Goal: Register for event/course

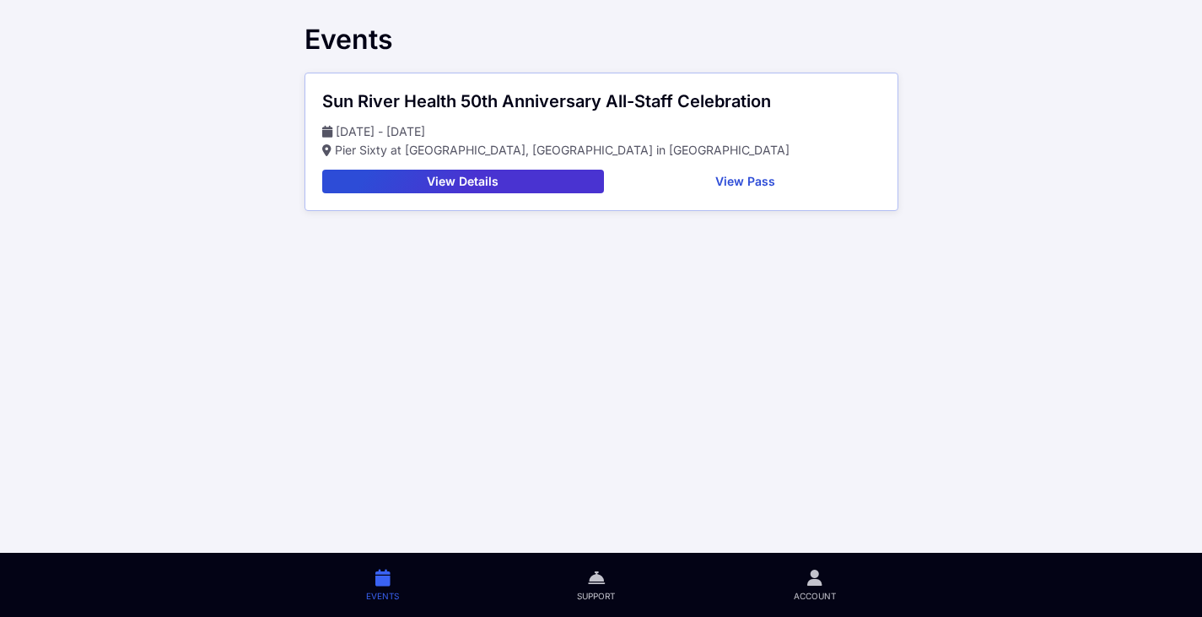
click at [814, 580] on icon at bounding box center [814, 577] width 15 height 19
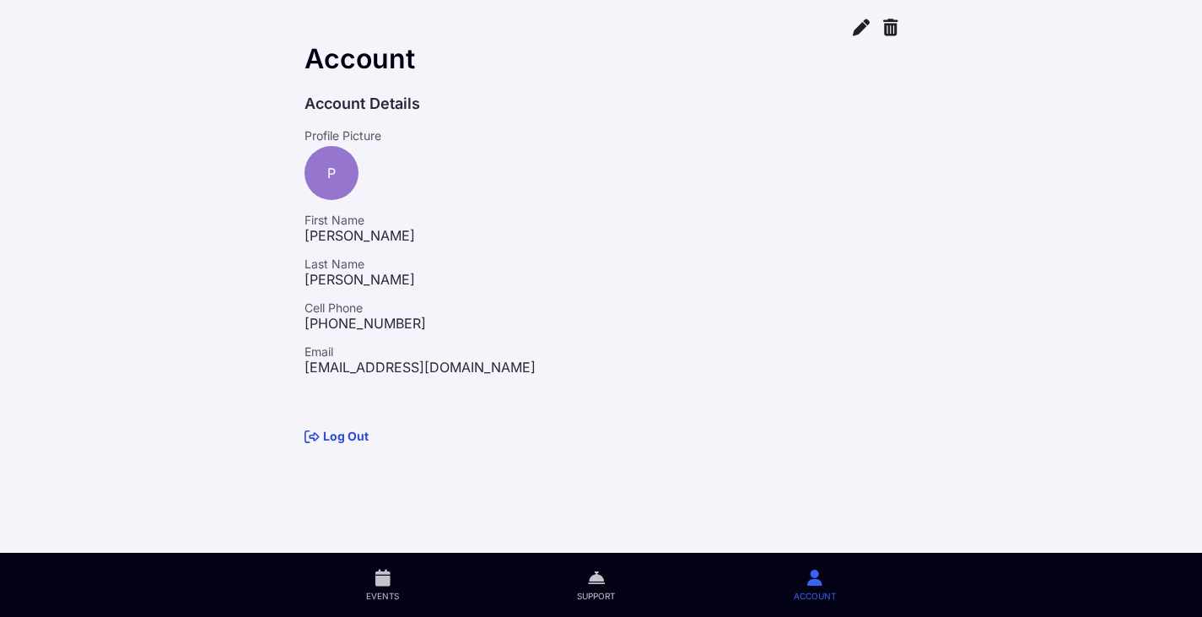
click at [1086, 322] on main "Account Account Details Profile Picture P First Name Paul Last Name Surovich Ce…" at bounding box center [601, 308] width 1202 height 617
click at [391, 582] on link "Events" at bounding box center [383, 585] width 211 height 64
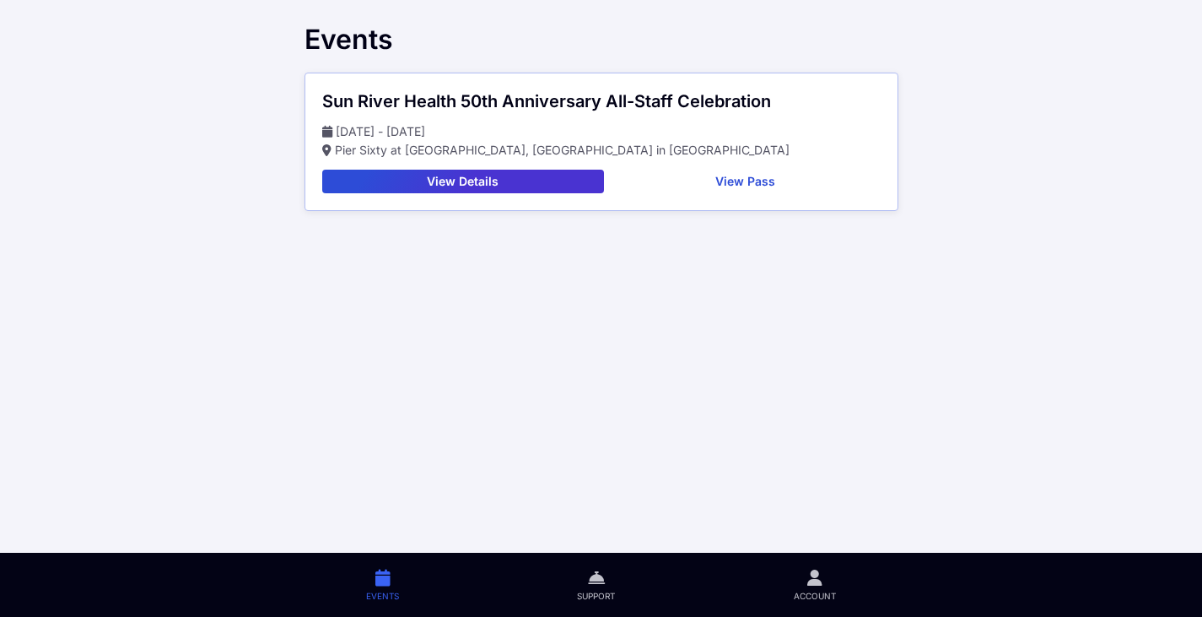
click at [467, 181] on button "View Details" at bounding box center [463, 182] width 282 height 24
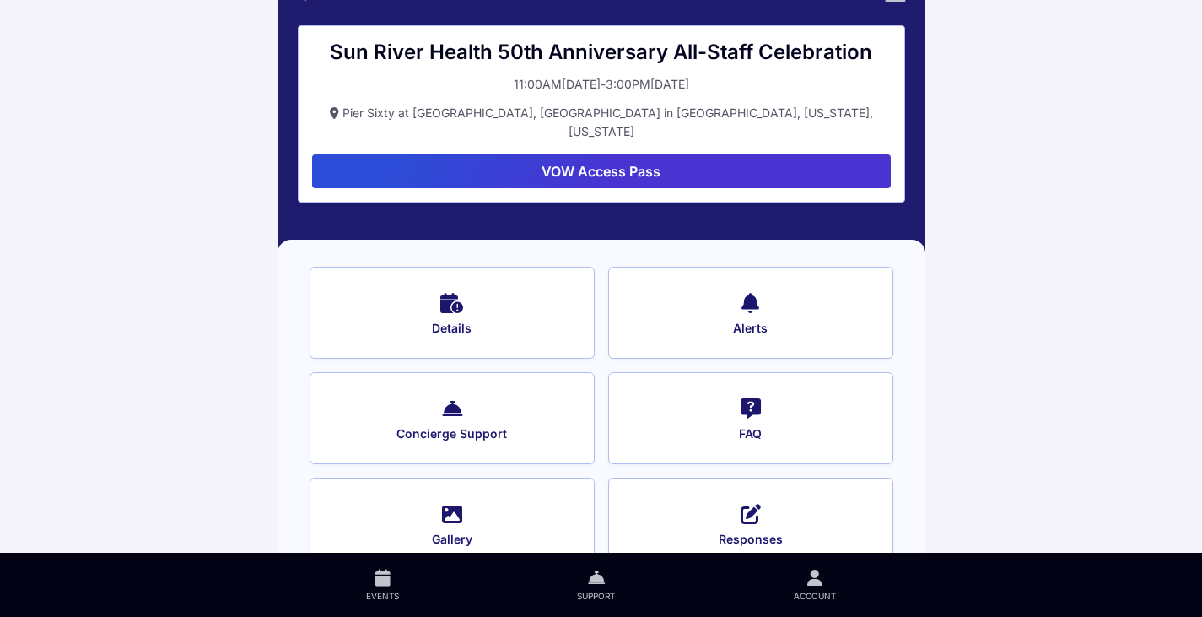
scroll to position [65, 0]
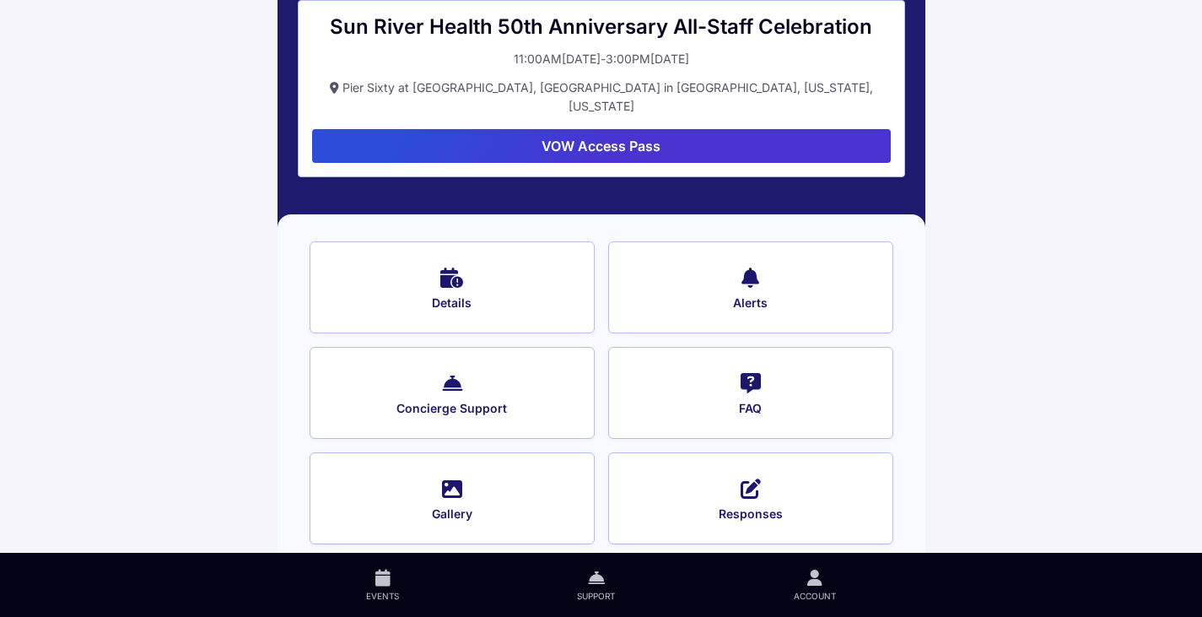
click at [442, 374] on icon at bounding box center [452, 381] width 20 height 24
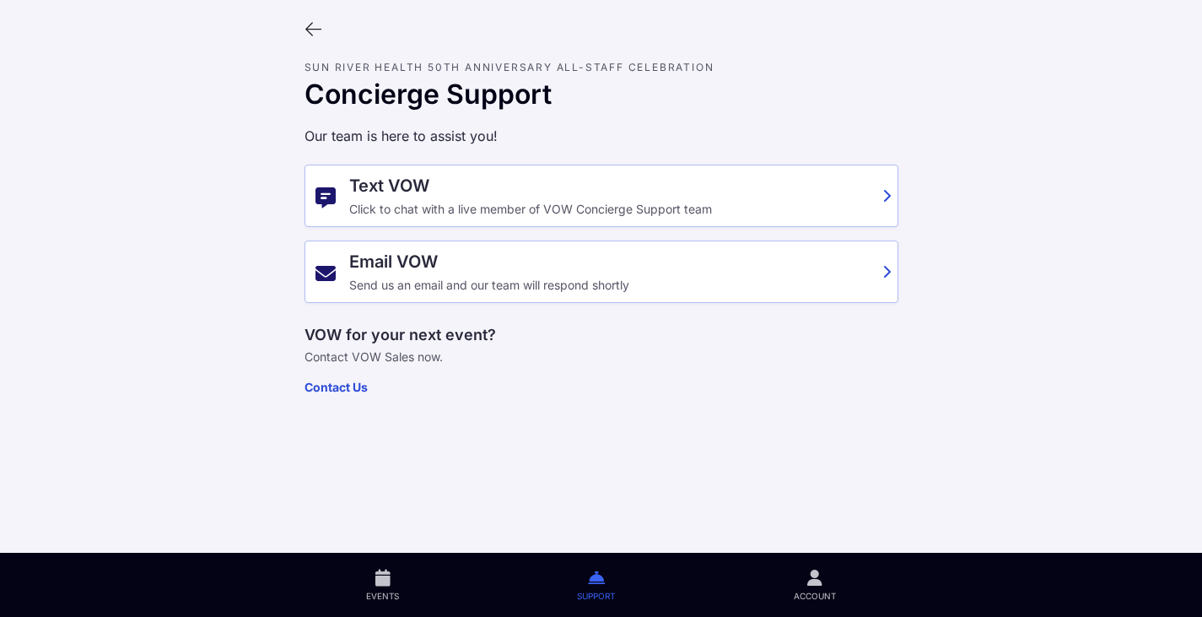
click at [314, 30] on icon at bounding box center [314, 29] width 19 height 19
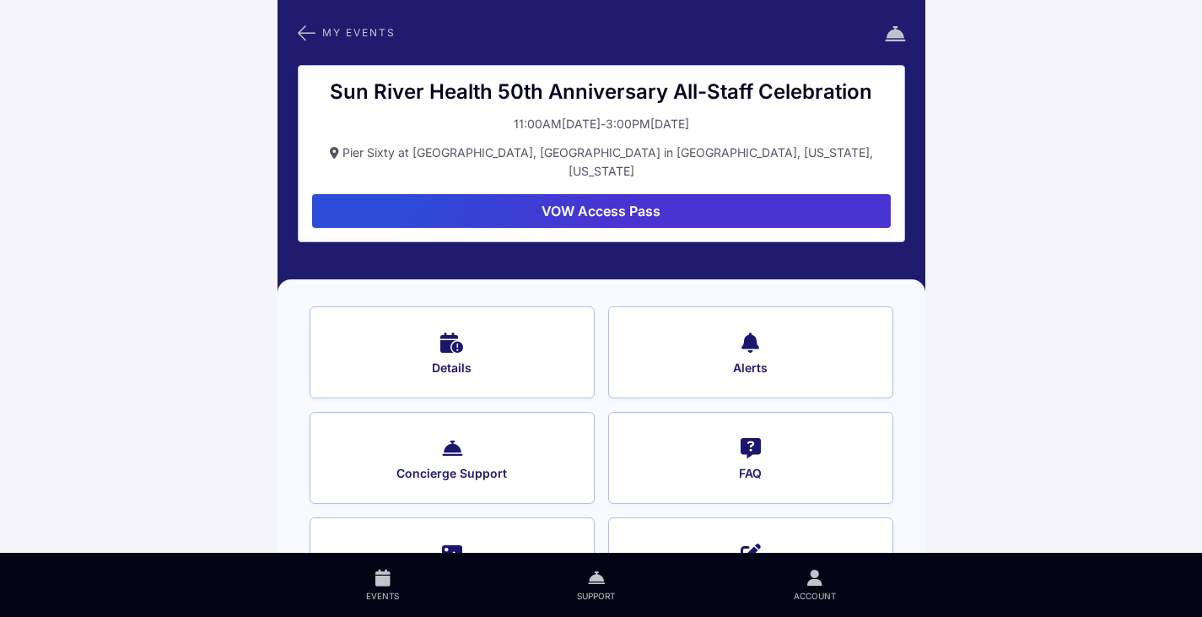
click at [421, 332] on button "Details" at bounding box center [452, 352] width 285 height 92
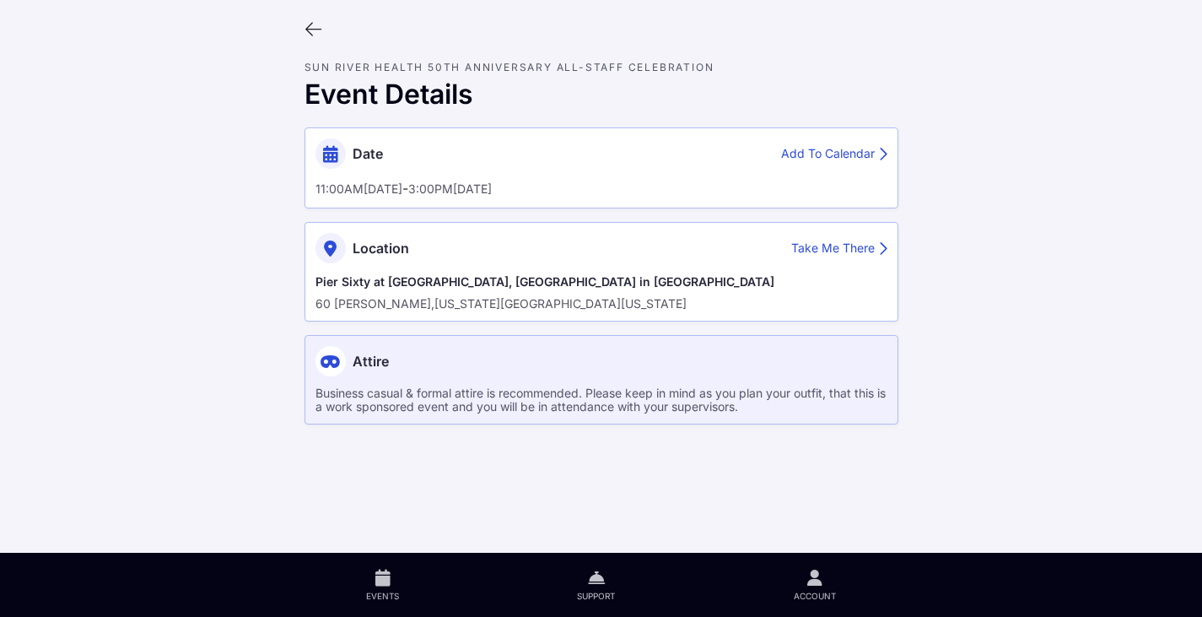
click at [310, 24] on icon at bounding box center [314, 29] width 19 height 19
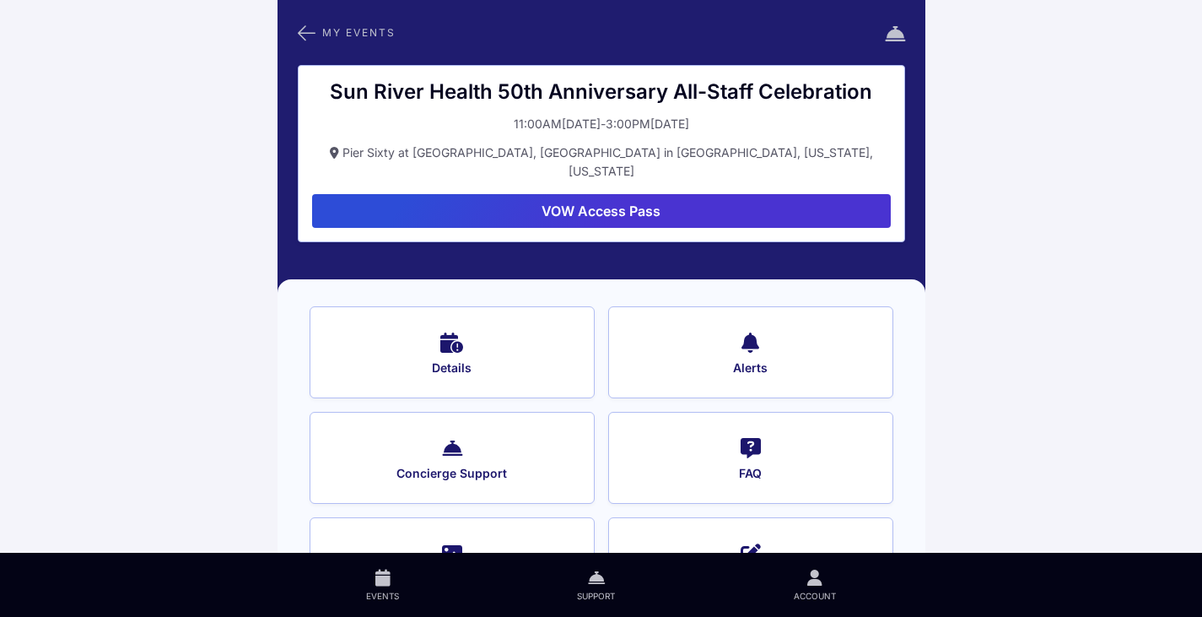
click at [301, 29] on icon at bounding box center [307, 33] width 18 height 22
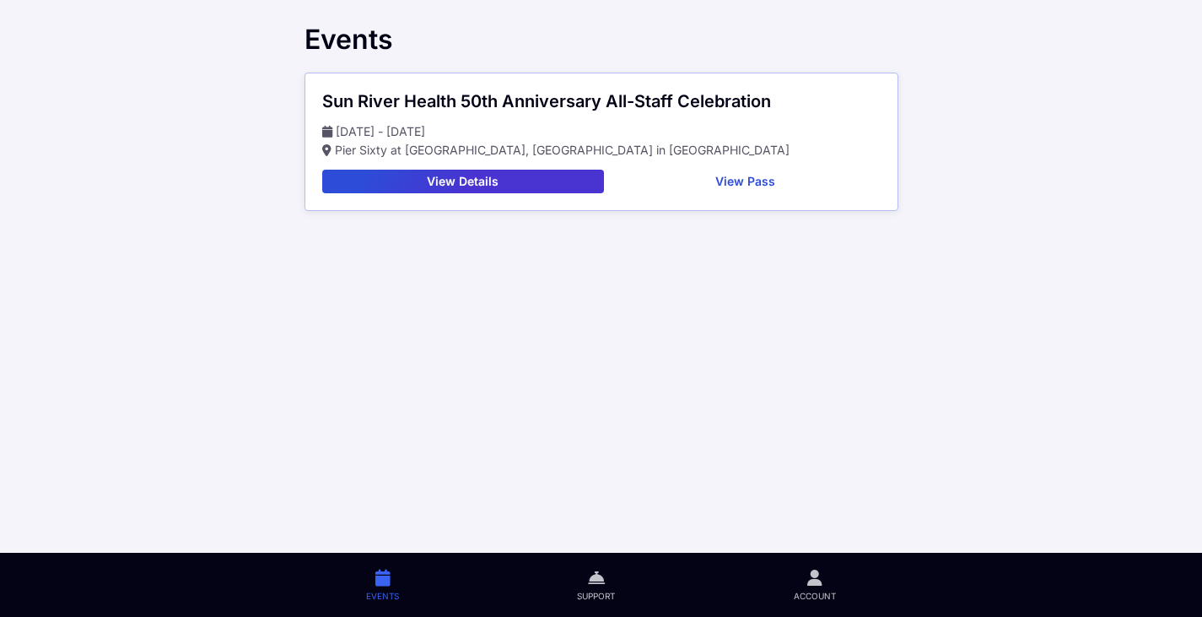
click at [591, 592] on span "Support" at bounding box center [596, 596] width 38 height 12
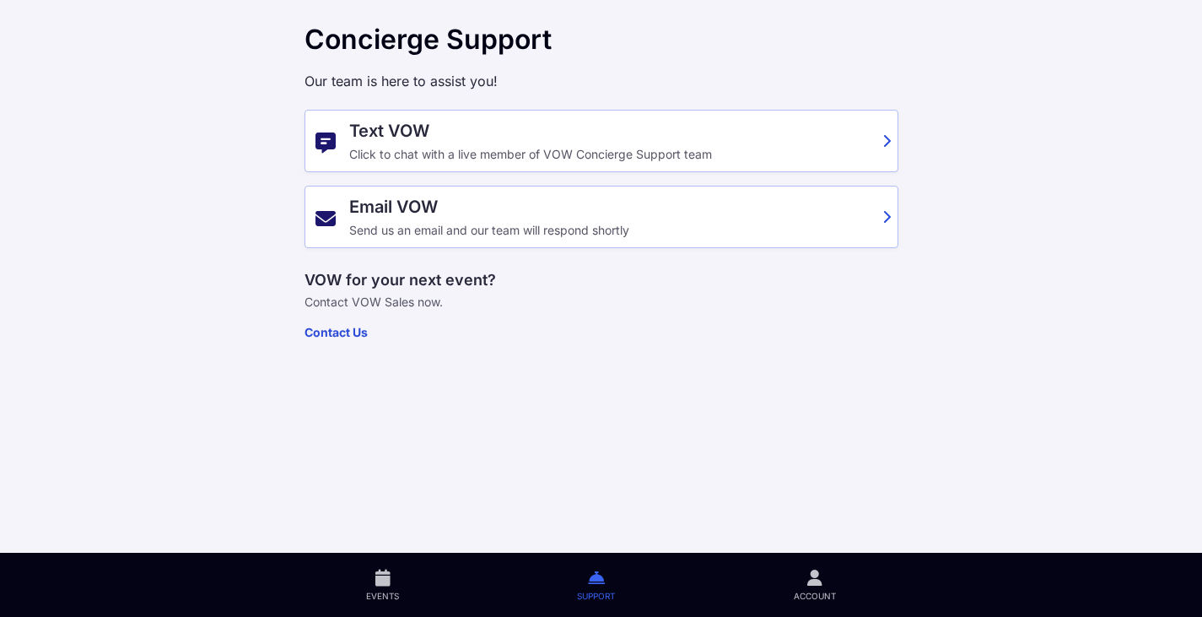
click at [822, 585] on icon at bounding box center [814, 577] width 15 height 19
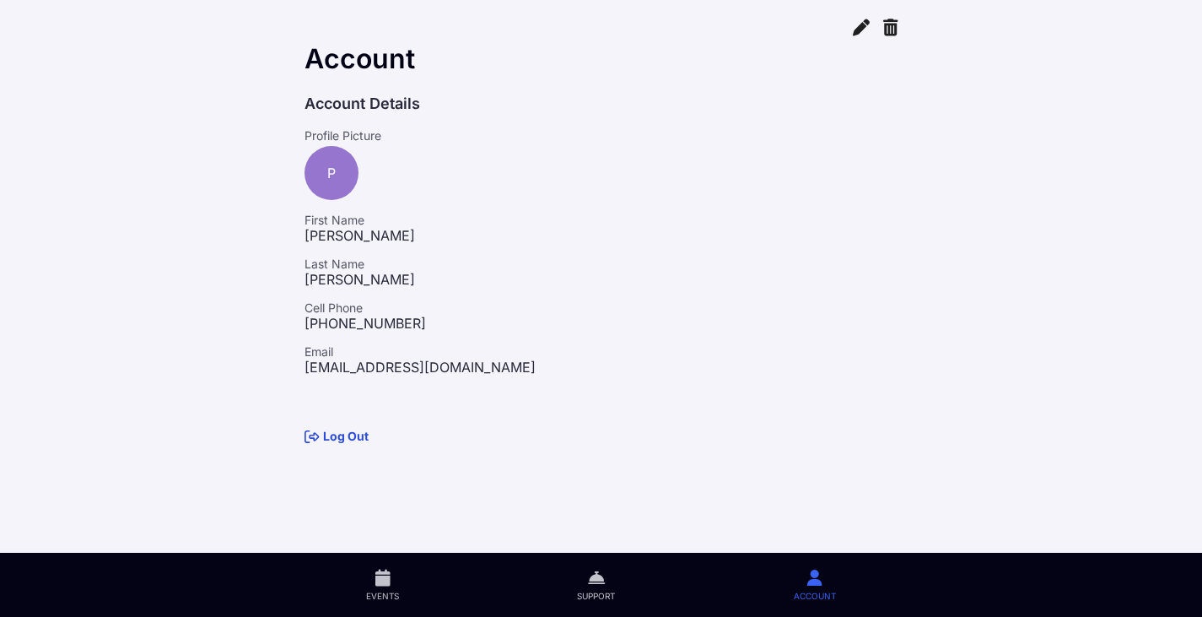
click at [855, 20] on icon at bounding box center [861, 26] width 17 height 19
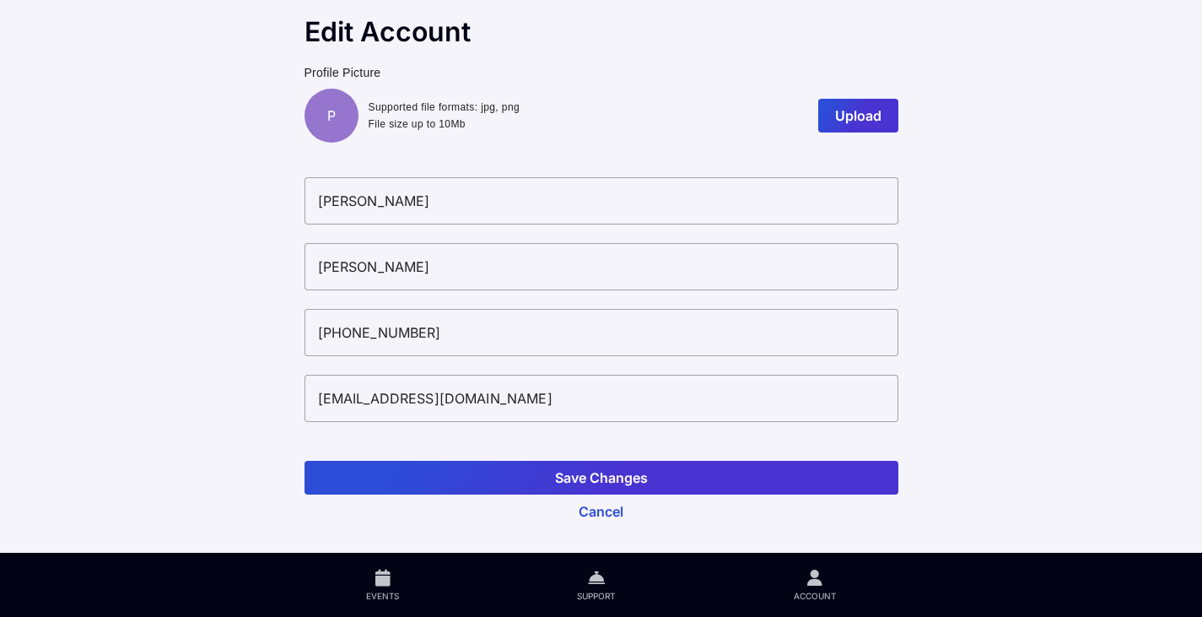
scroll to position [10, 0]
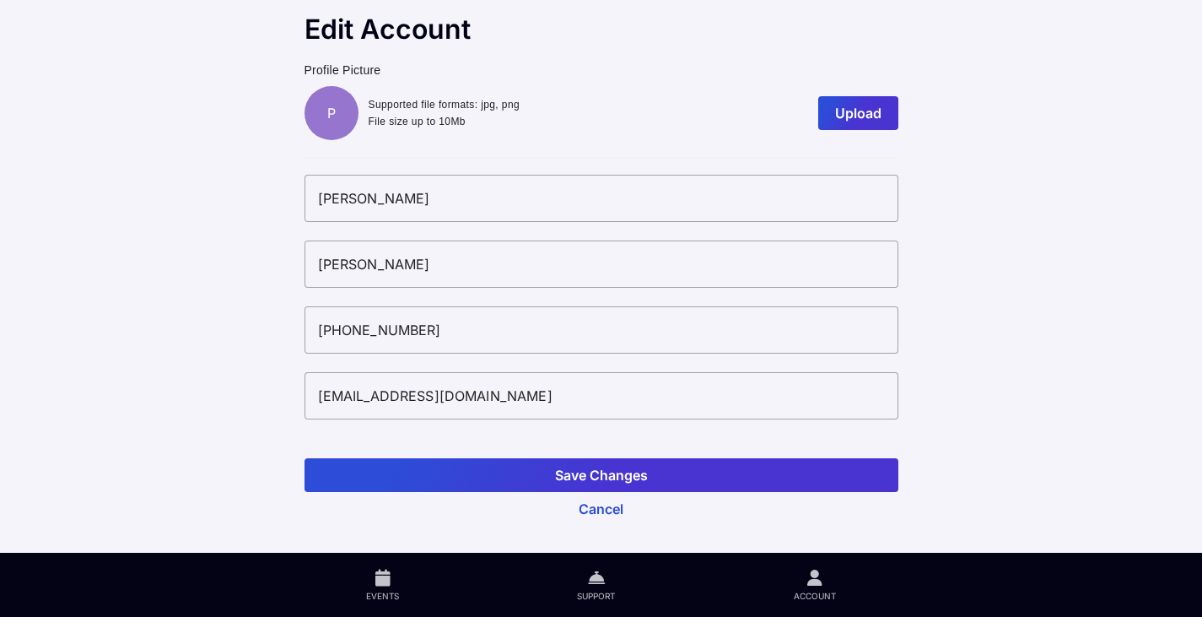
click at [601, 513] on button "Cancel" at bounding box center [602, 509] width 594 height 34
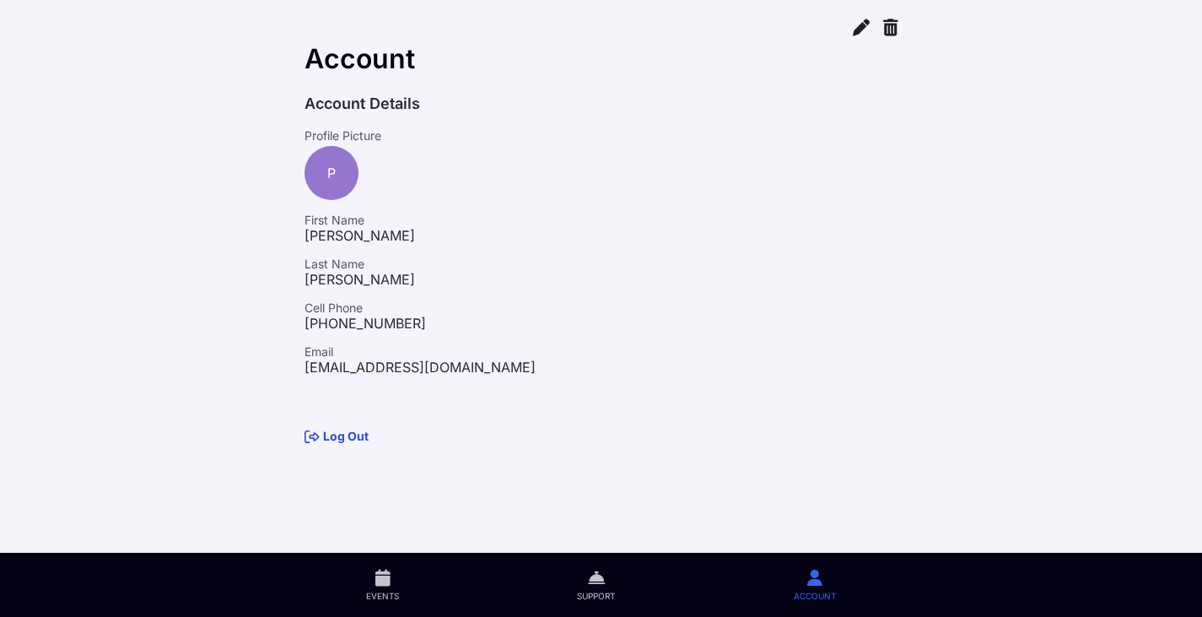
click at [361, 581] on link "Events" at bounding box center [383, 585] width 211 height 64
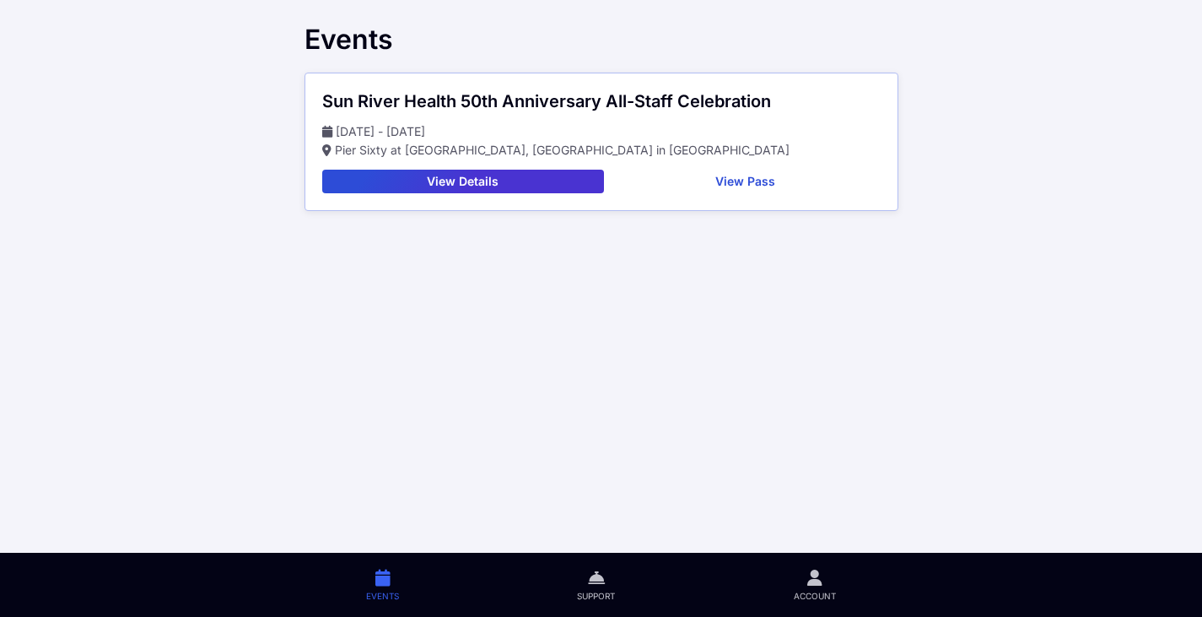
click at [586, 574] on link "Support" at bounding box center [596, 585] width 216 height 64
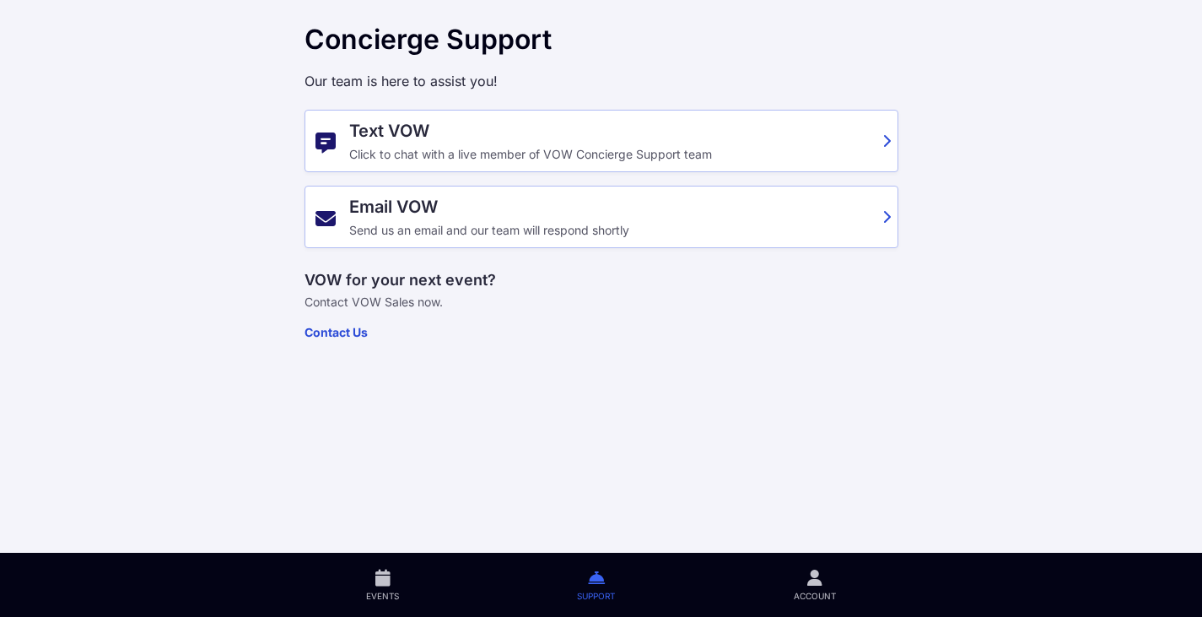
click at [832, 576] on link "Account" at bounding box center [814, 585] width 220 height 64
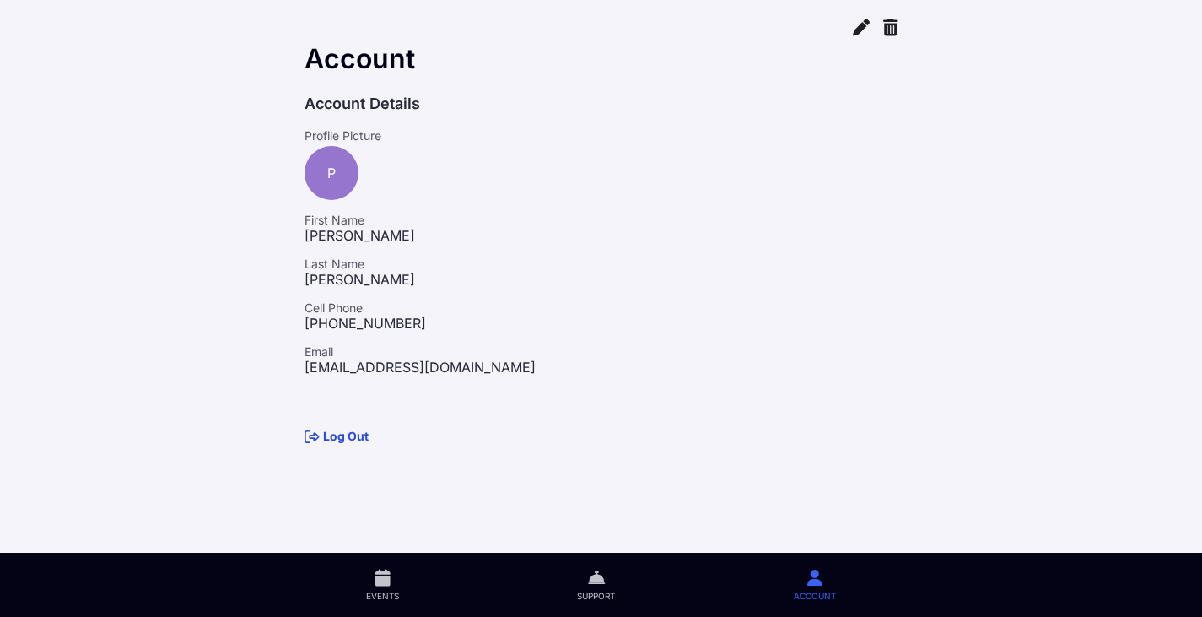
click at [862, 30] on icon at bounding box center [861, 26] width 17 height 19
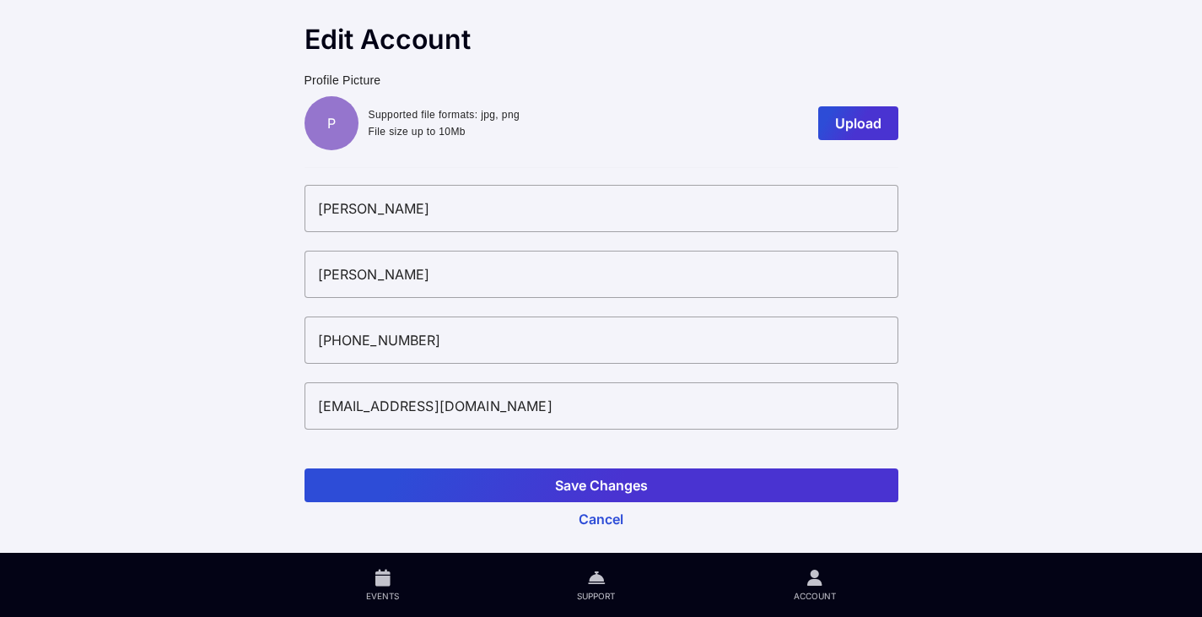
click at [574, 520] on button "Cancel" at bounding box center [602, 519] width 594 height 34
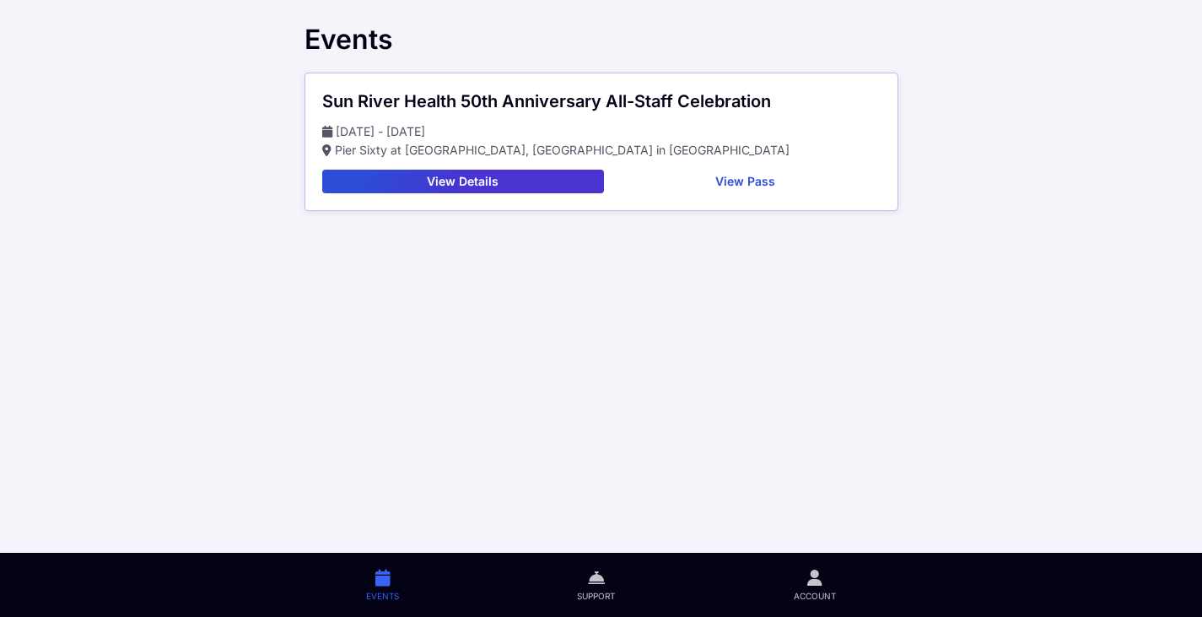
click at [812, 596] on span "Account" at bounding box center [815, 596] width 42 height 12
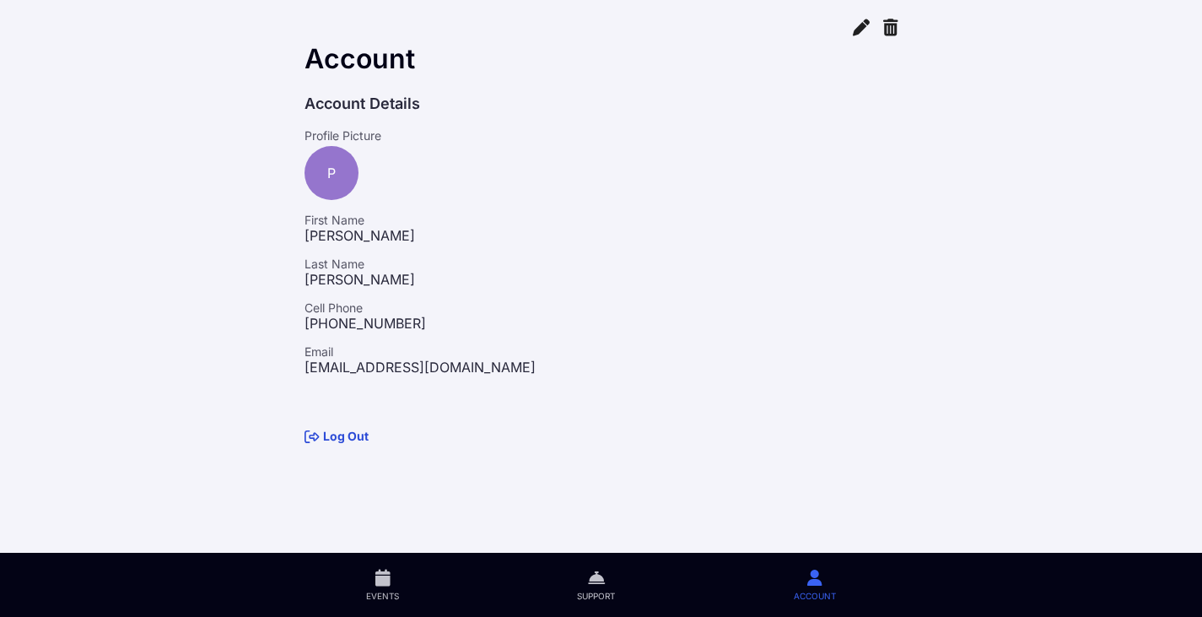
click at [532, 327] on p "[PHONE_NUMBER]" at bounding box center [602, 323] width 594 height 17
click at [605, 583] on icon at bounding box center [596, 577] width 17 height 19
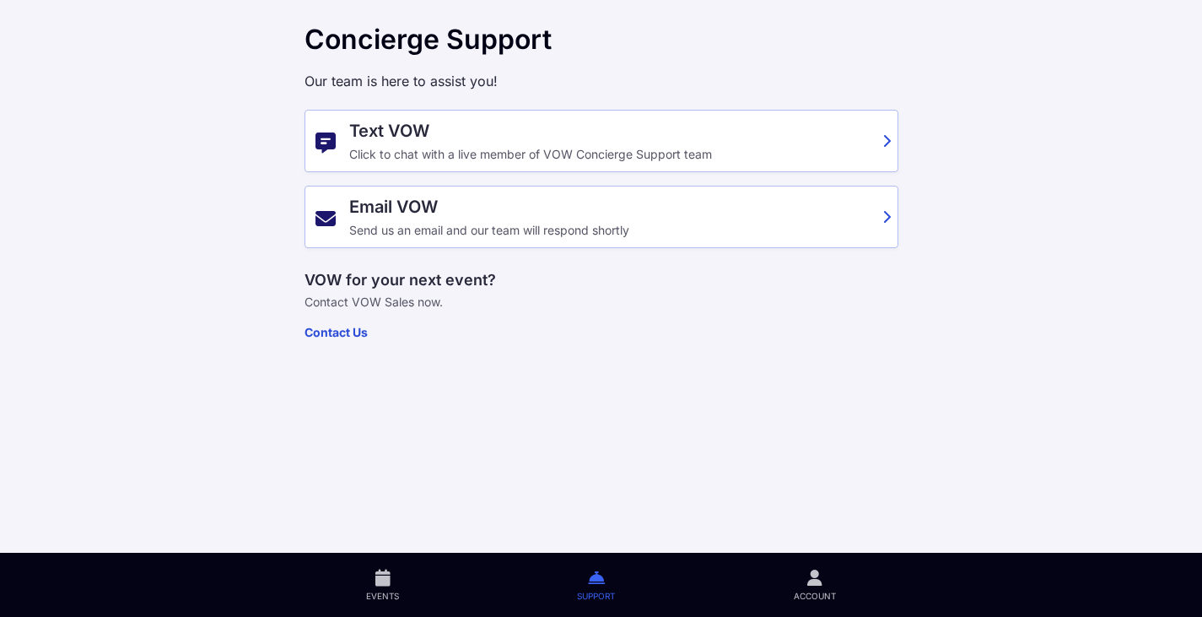
click at [881, 136] on div "Text VOW Click to chat with a live member of VOW Concierge Support team" at bounding box center [602, 141] width 594 height 62
click at [392, 591] on span "Events" at bounding box center [382, 596] width 33 height 12
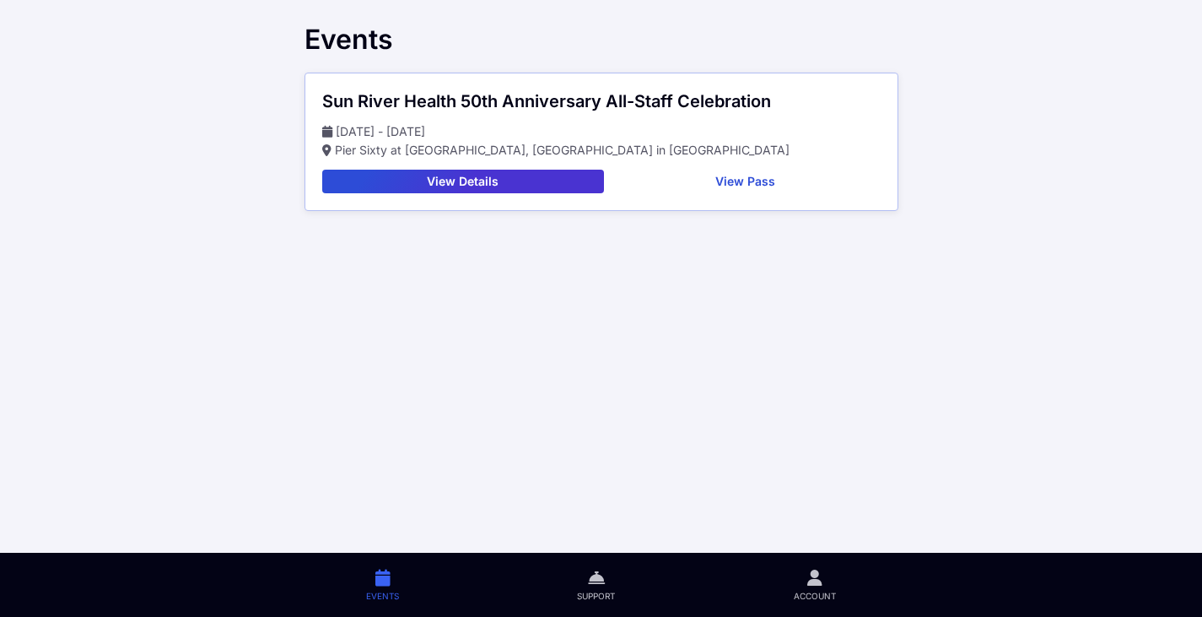
click at [822, 593] on span "Account" at bounding box center [815, 596] width 42 height 12
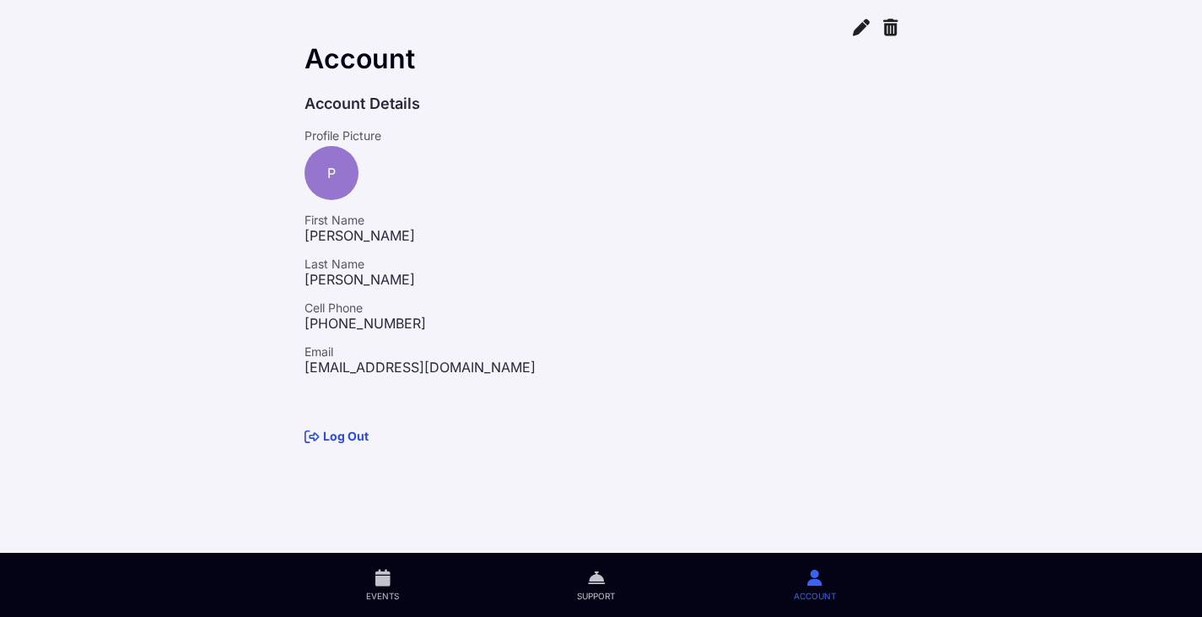
click at [315, 165] on div "P" at bounding box center [332, 173] width 54 height 54
click at [334, 255] on div "Account Details Profile Picture P First Name Paul Last Name Surovich Cell Phone…" at bounding box center [601, 268] width 621 height 380
click at [332, 295] on div "Account Details Profile Picture P First Name Paul Last Name Surovich Cell Phone…" at bounding box center [601, 268] width 621 height 380
click at [332, 359] on p "[EMAIL_ADDRESS][DOMAIN_NAME]" at bounding box center [602, 367] width 594 height 17
click at [371, 368] on p "[EMAIL_ADDRESS][DOMAIN_NAME]" at bounding box center [602, 367] width 594 height 17
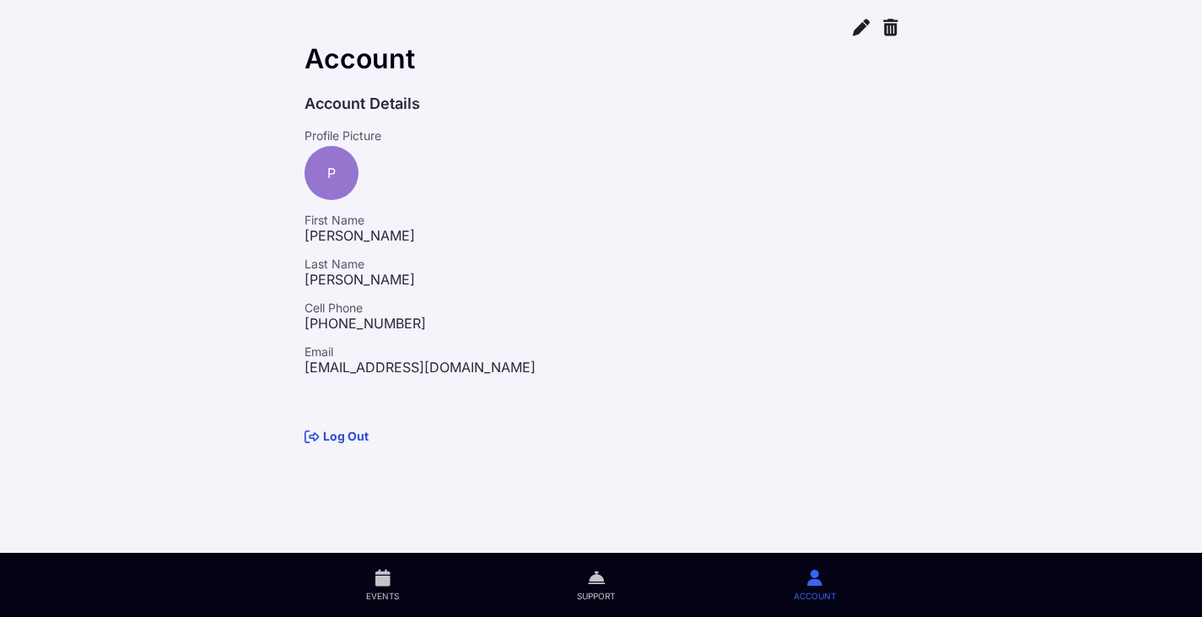
click at [864, 25] on icon at bounding box center [861, 26] width 17 height 19
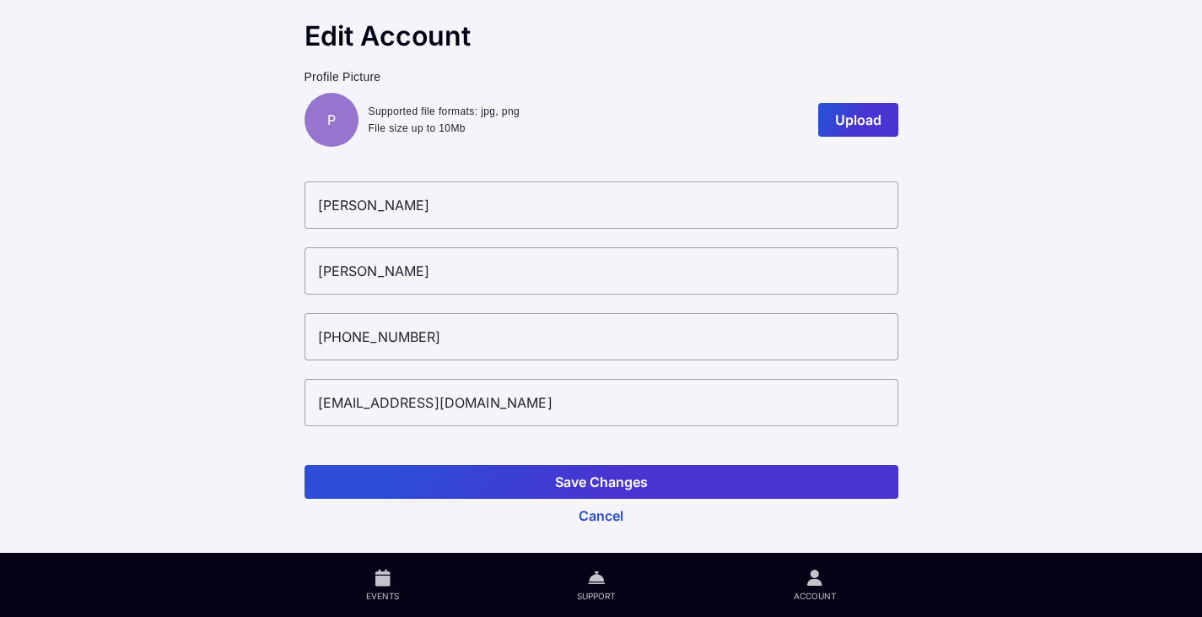
scroll to position [10, 0]
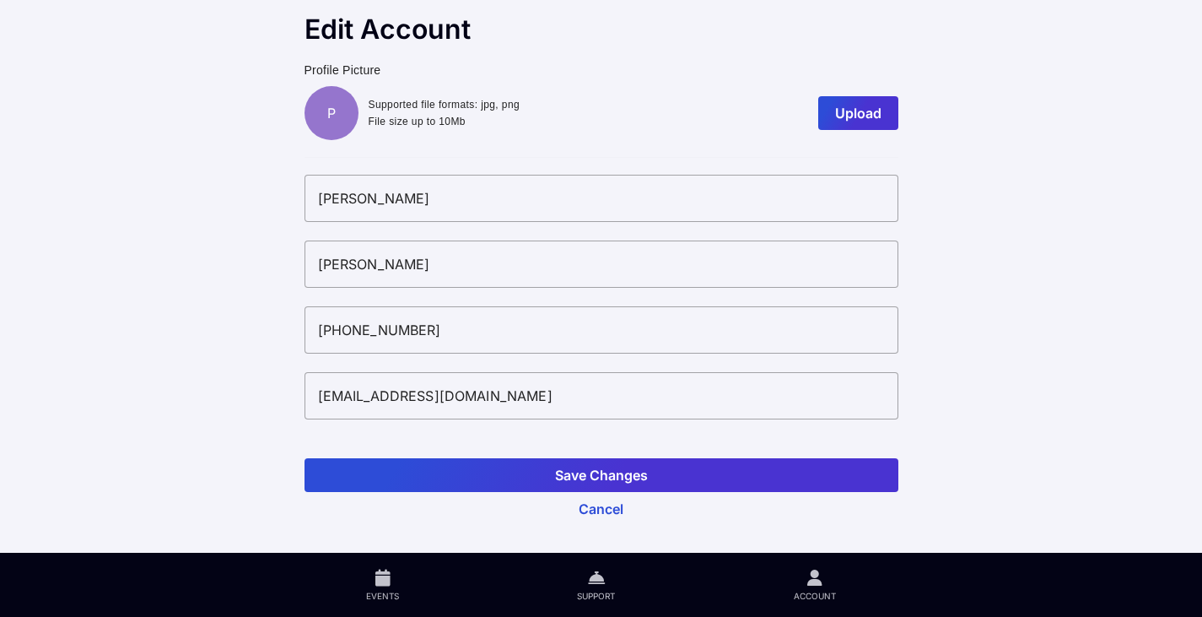
click at [612, 465] on button "Save Changes" at bounding box center [602, 475] width 594 height 34
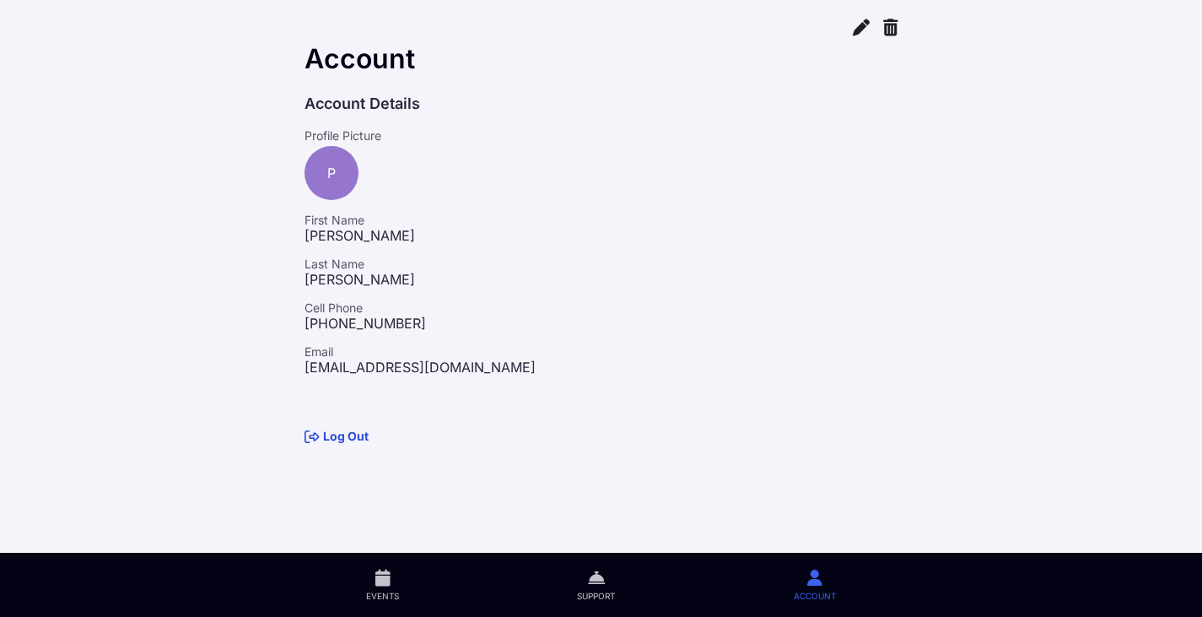
click at [386, 580] on icon at bounding box center [382, 577] width 15 height 19
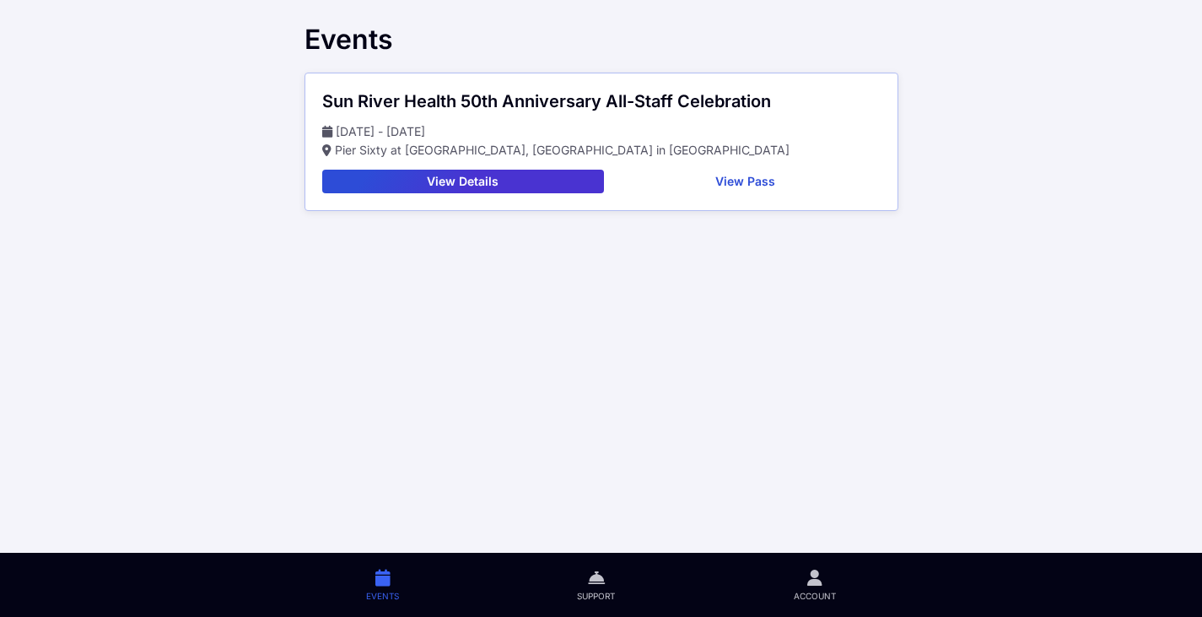
click at [734, 184] on button "View Pass" at bounding box center [746, 182] width 270 height 24
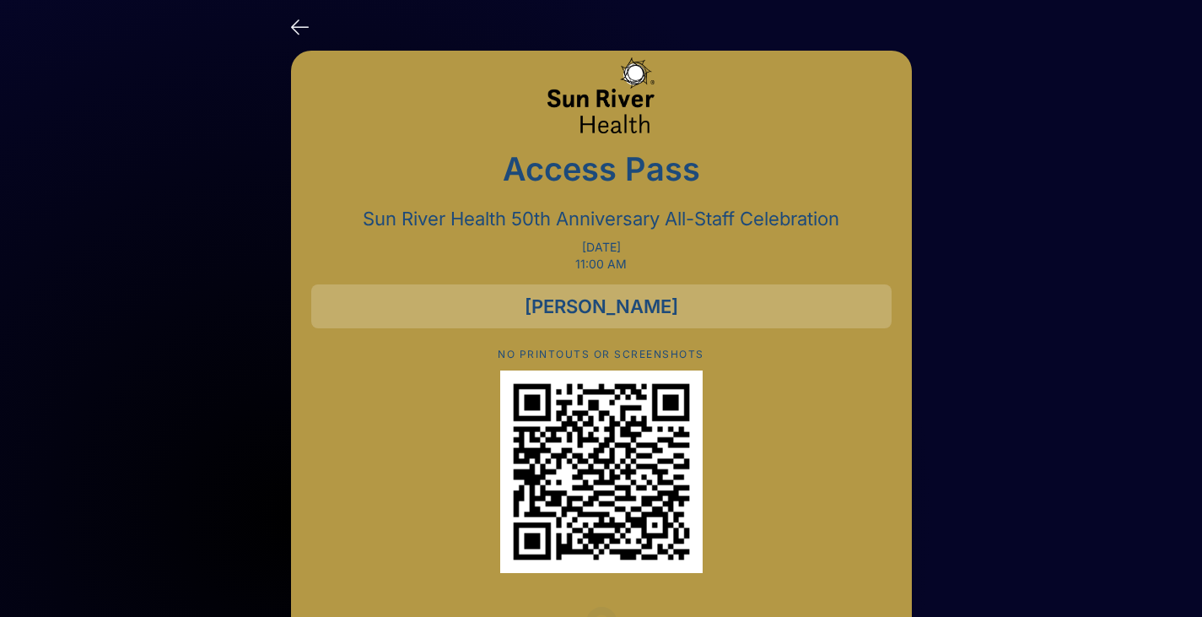
click at [293, 23] on icon at bounding box center [300, 25] width 18 height 24
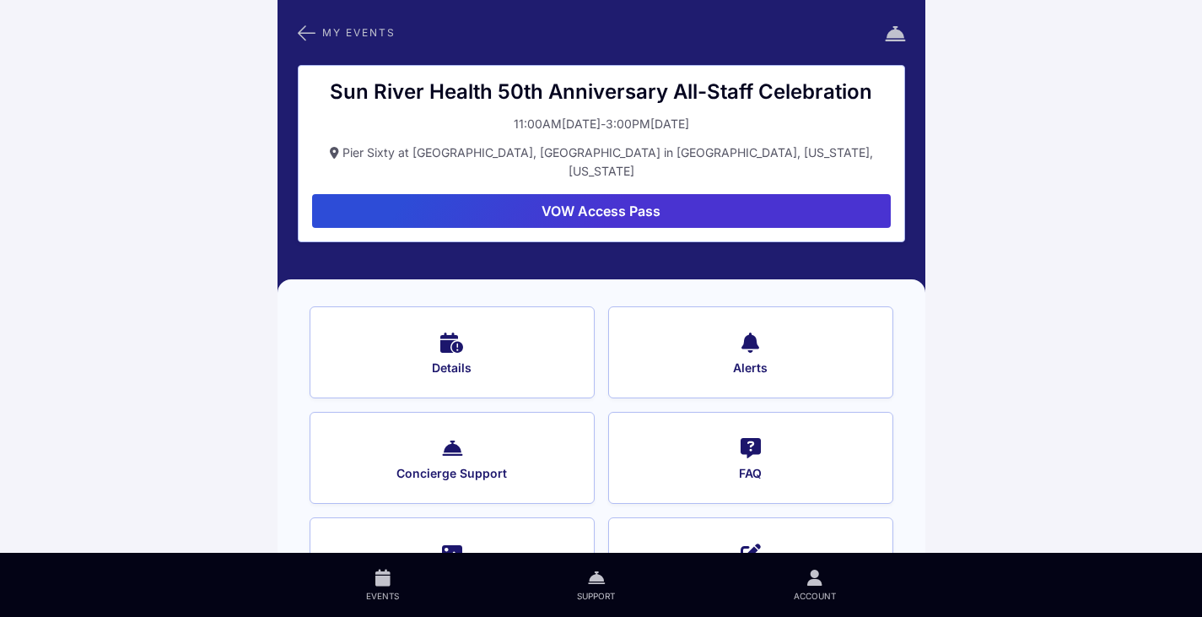
click at [591, 194] on button "VOW Access Pass" at bounding box center [601, 211] width 579 height 34
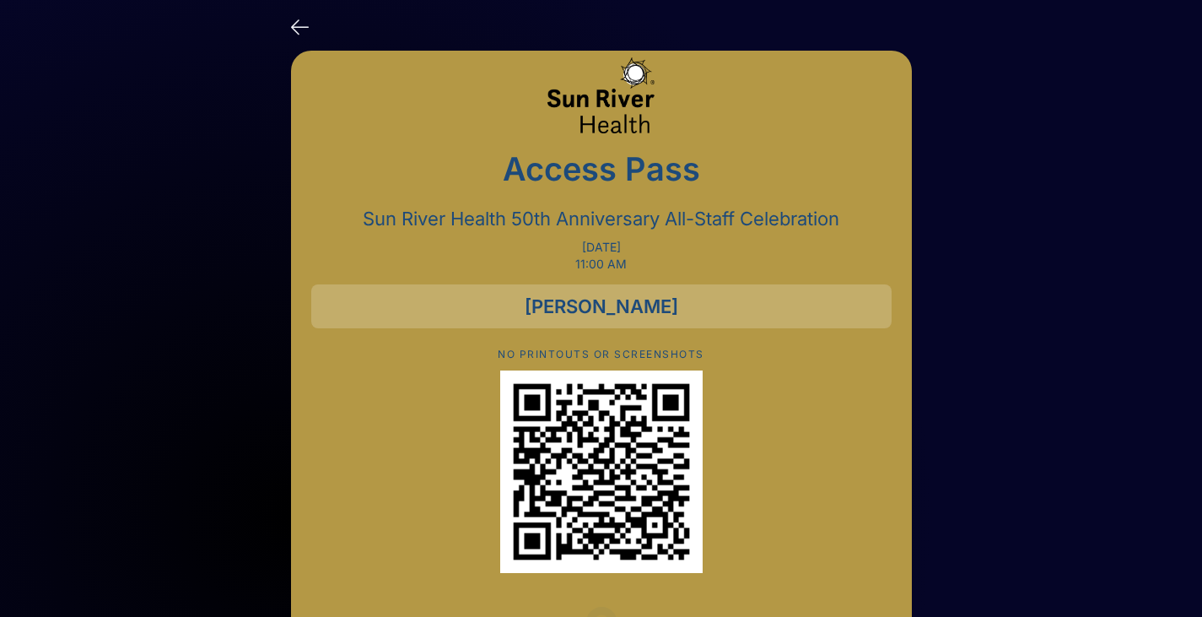
click at [297, 32] on icon at bounding box center [300, 25] width 18 height 24
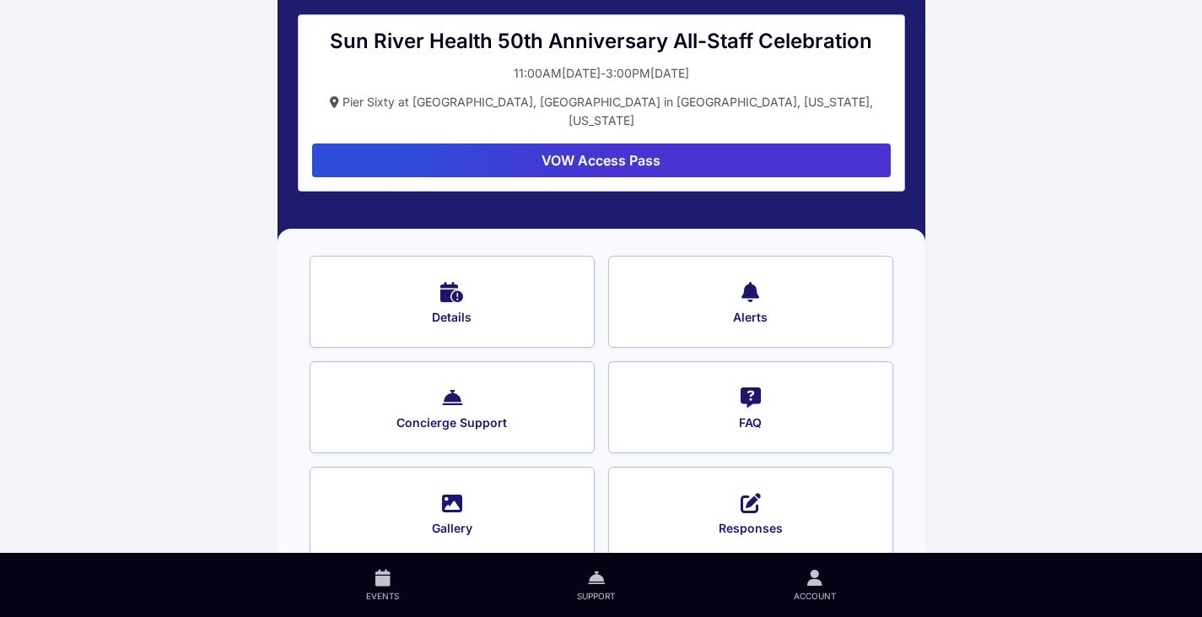
scroll to position [65, 0]
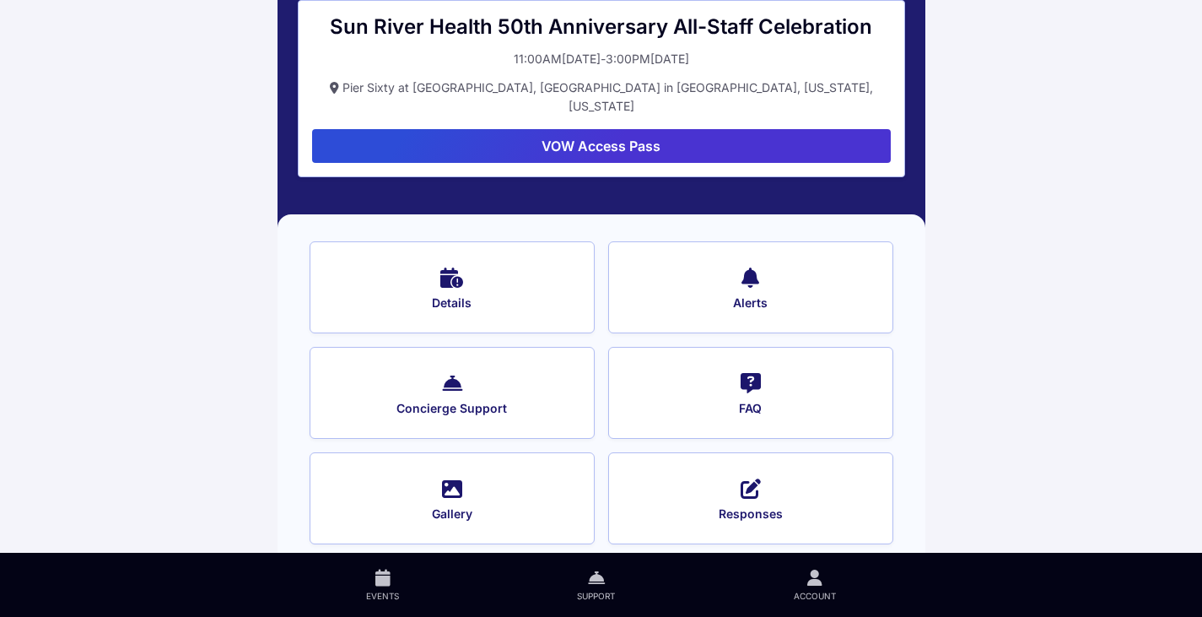
click at [577, 588] on link "Support" at bounding box center [596, 585] width 216 height 64
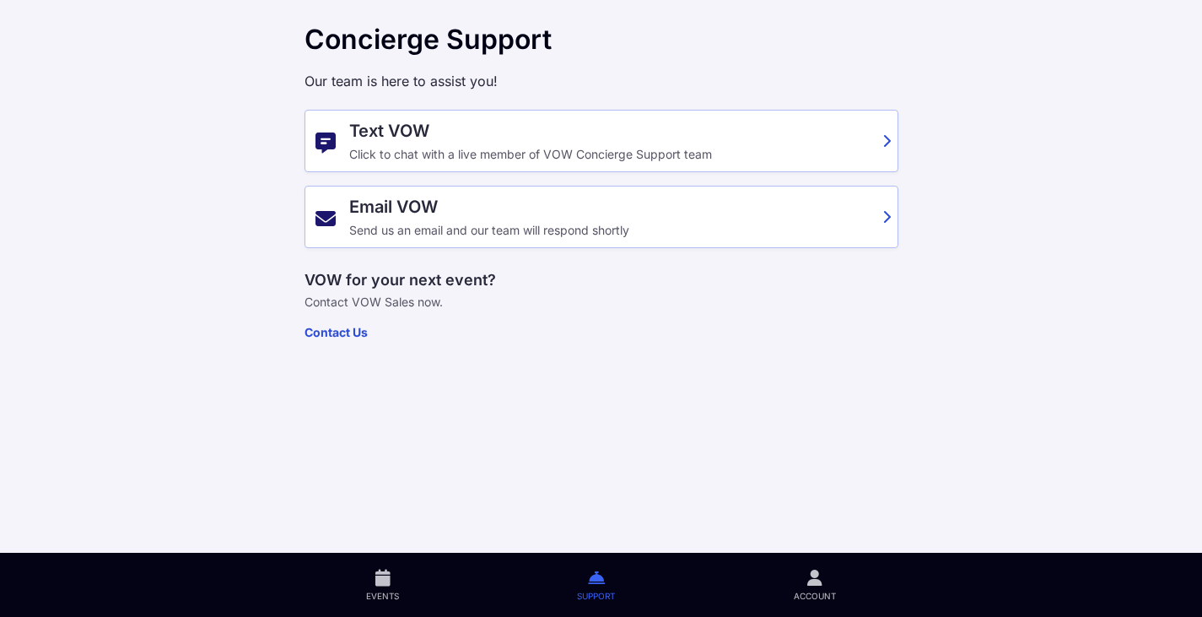
click at [799, 582] on link "Account" at bounding box center [814, 585] width 220 height 64
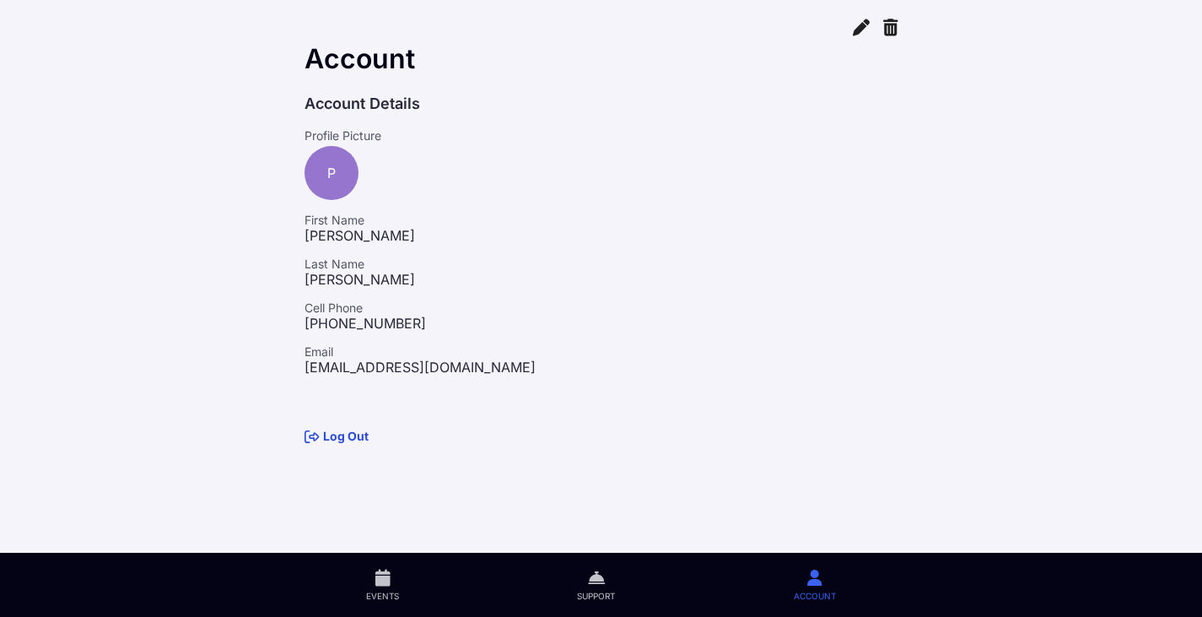
click at [371, 588] on link "Events" at bounding box center [383, 585] width 211 height 64
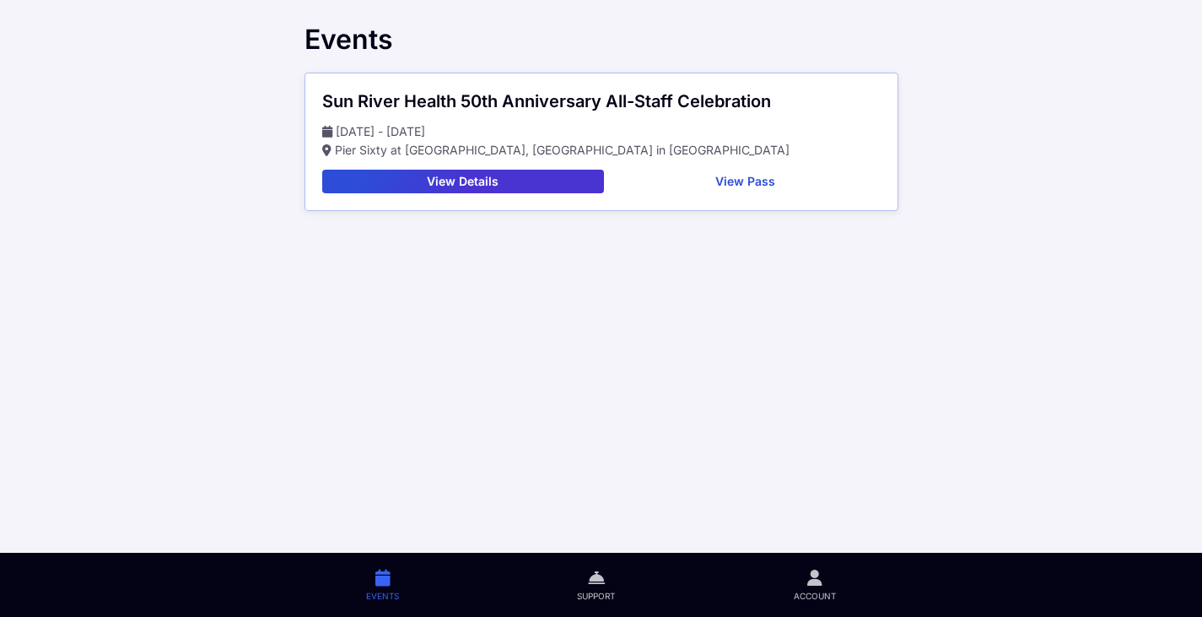
click at [531, 181] on button "View Details" at bounding box center [463, 182] width 282 height 24
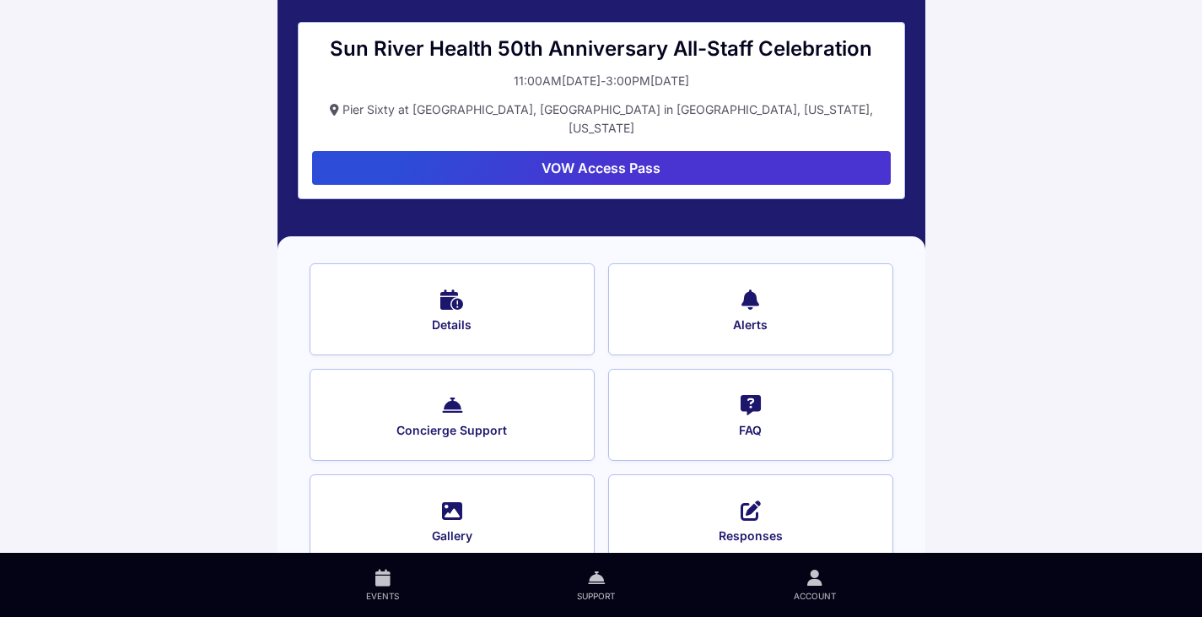
scroll to position [65, 0]
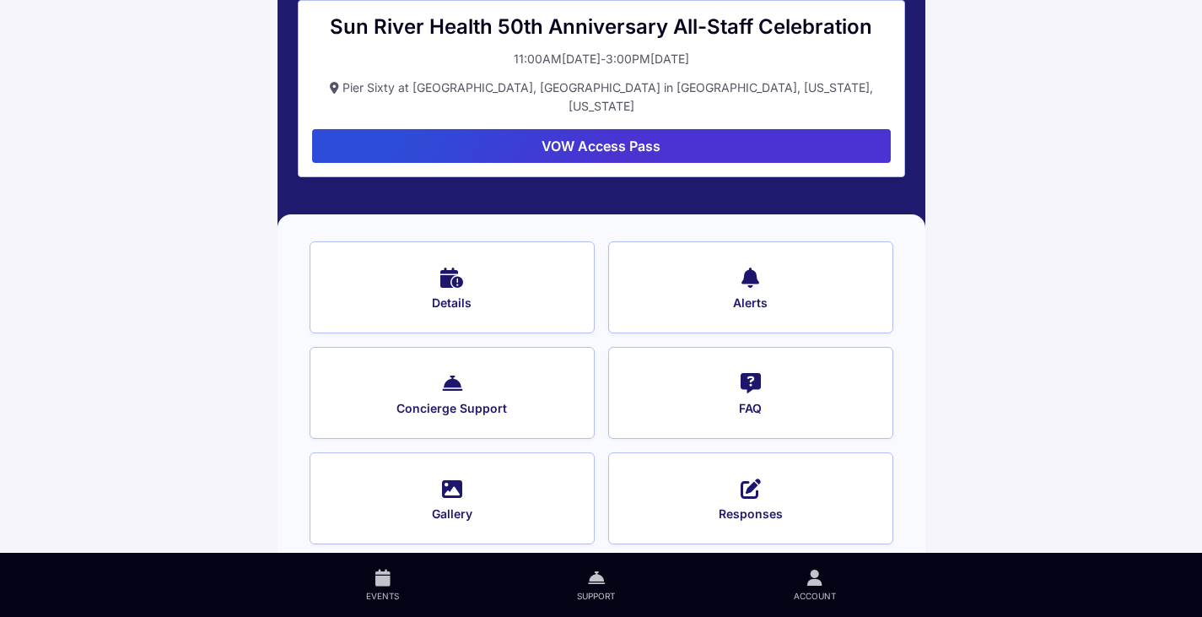
click at [456, 478] on icon at bounding box center [452, 487] width 20 height 24
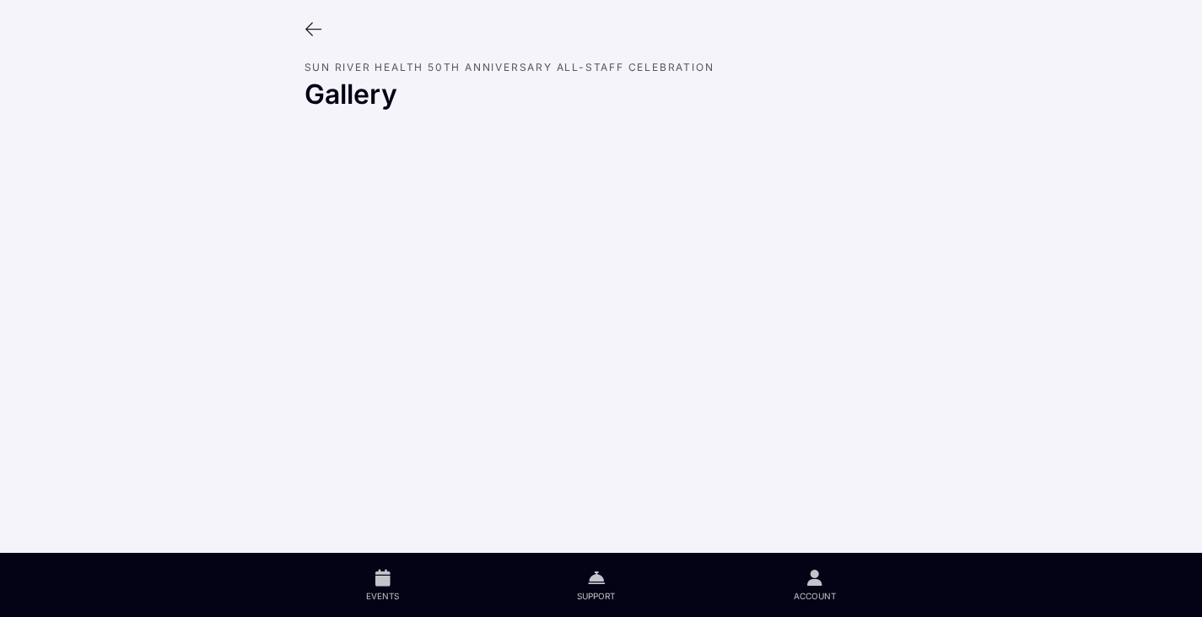
click at [309, 25] on icon at bounding box center [314, 29] width 19 height 19
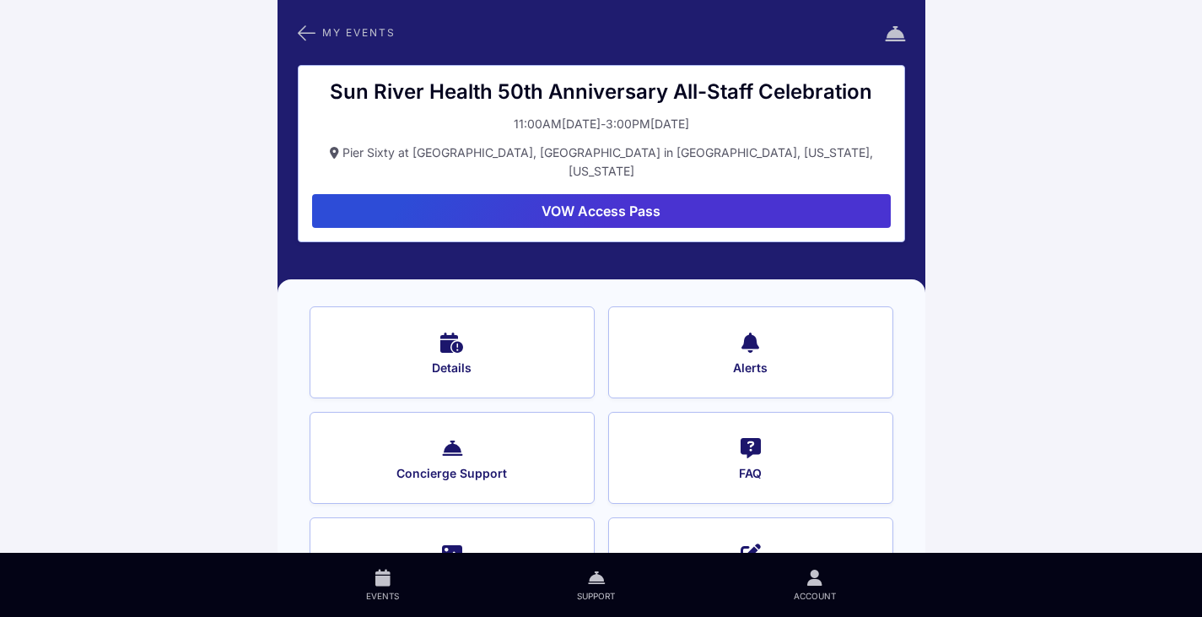
scroll to position [65, 0]
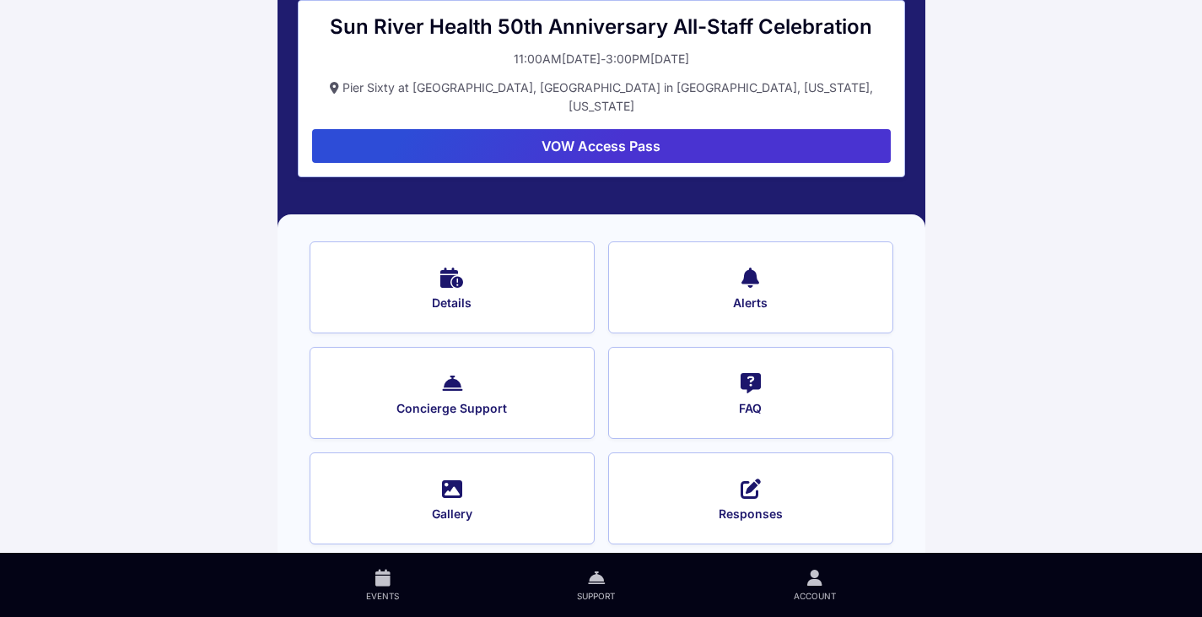
click at [472, 295] on span "Details" at bounding box center [452, 302] width 240 height 15
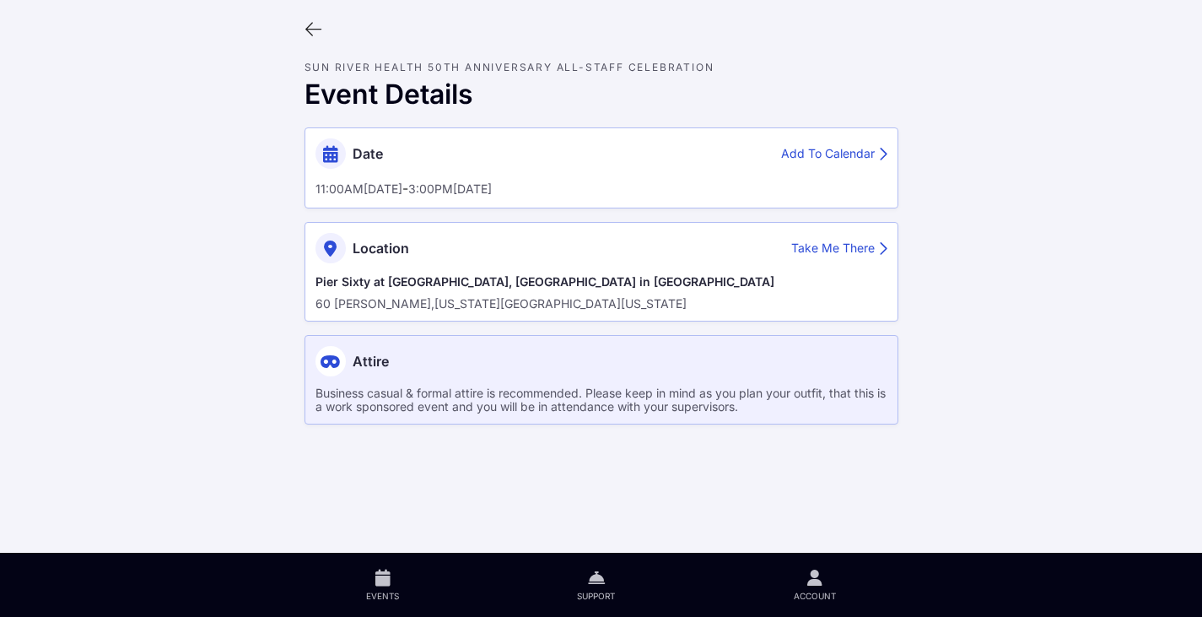
click at [833, 151] on div "Add To Calendar" at bounding box center [834, 154] width 106 height 18
click at [1091, 127] on main "Sun River Health 50th Anniversary All-Staff Celebration Event Details Date Add …" at bounding box center [601, 308] width 1202 height 617
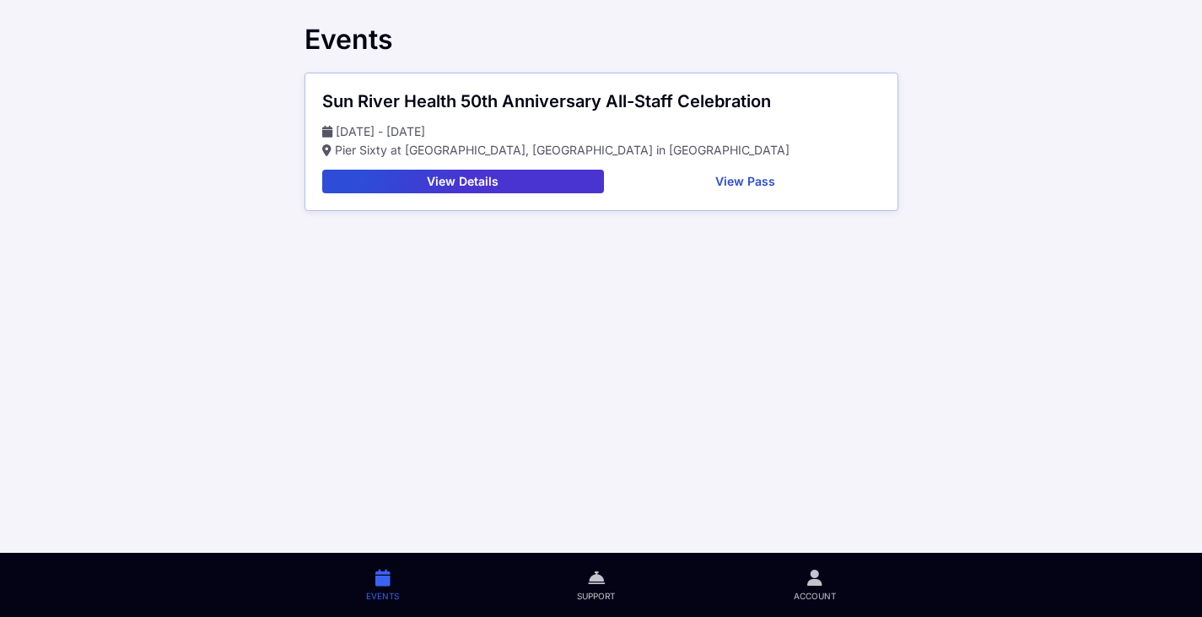
click at [601, 588] on link "Support" at bounding box center [596, 585] width 216 height 64
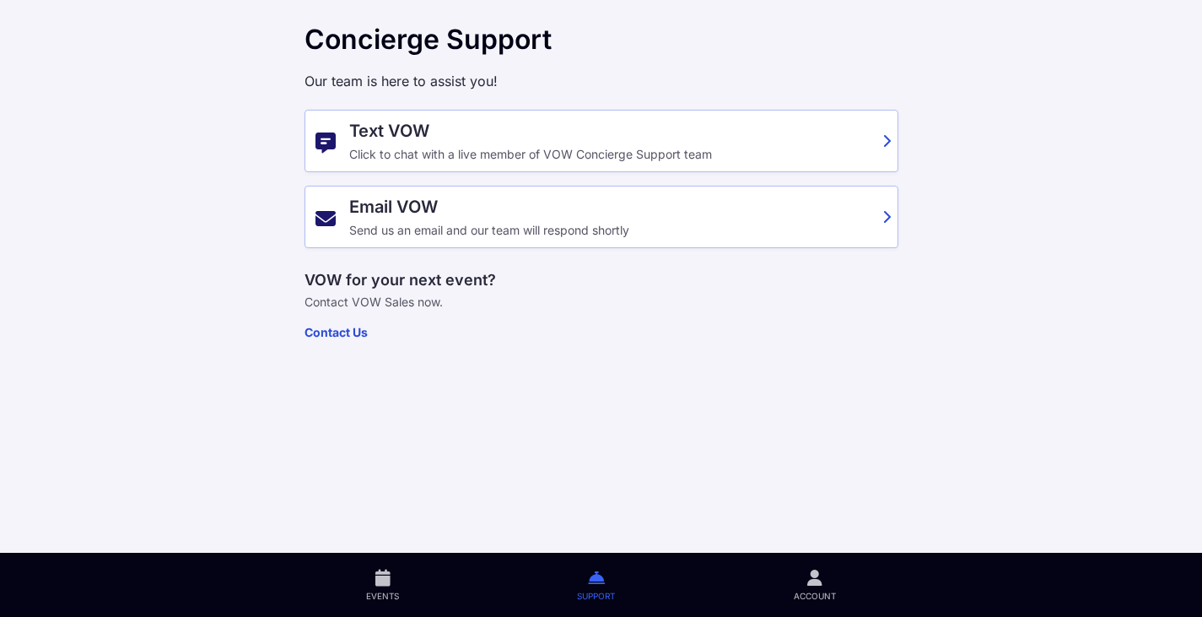
click at [820, 590] on span "Account" at bounding box center [815, 596] width 42 height 12
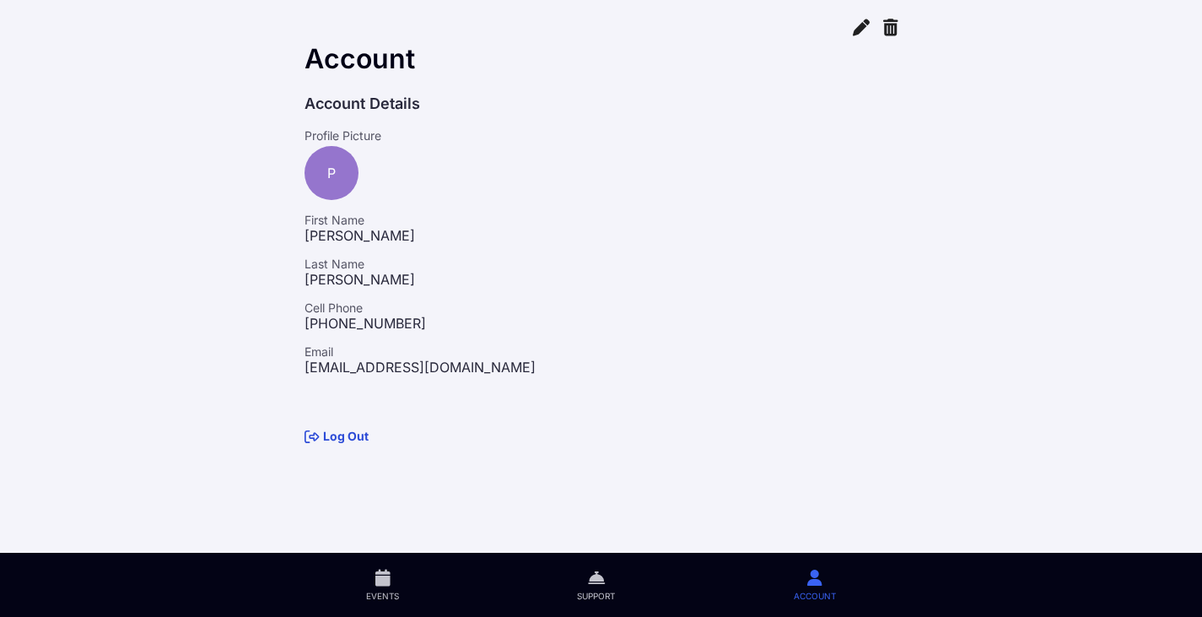
click at [854, 28] on icon at bounding box center [861, 26] width 17 height 19
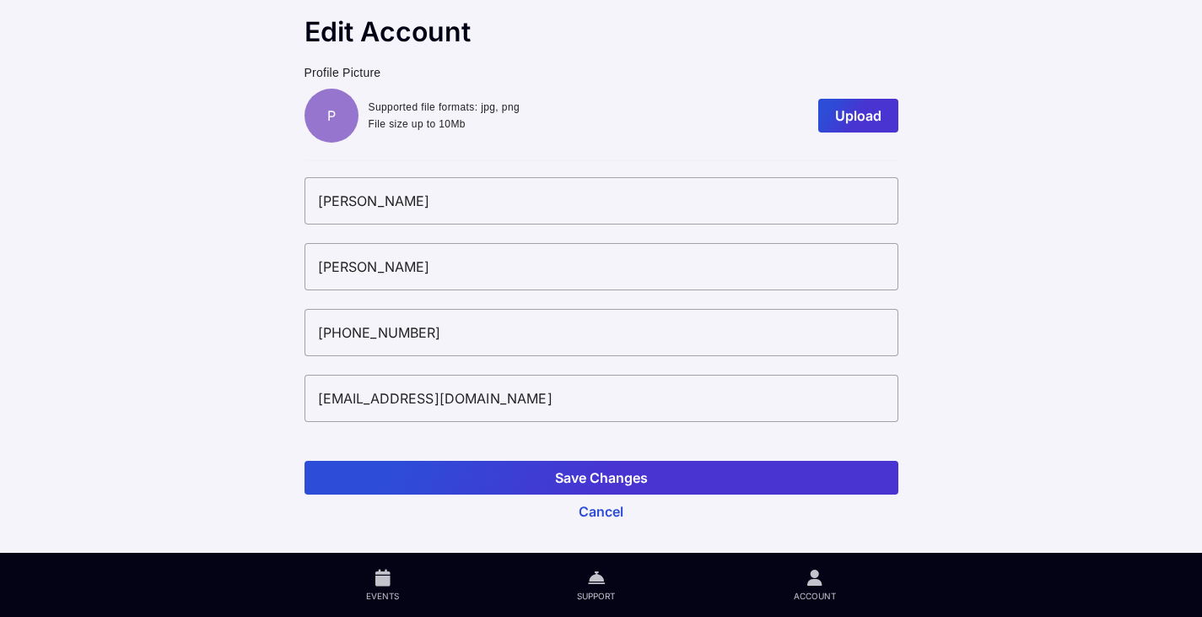
scroll to position [10, 0]
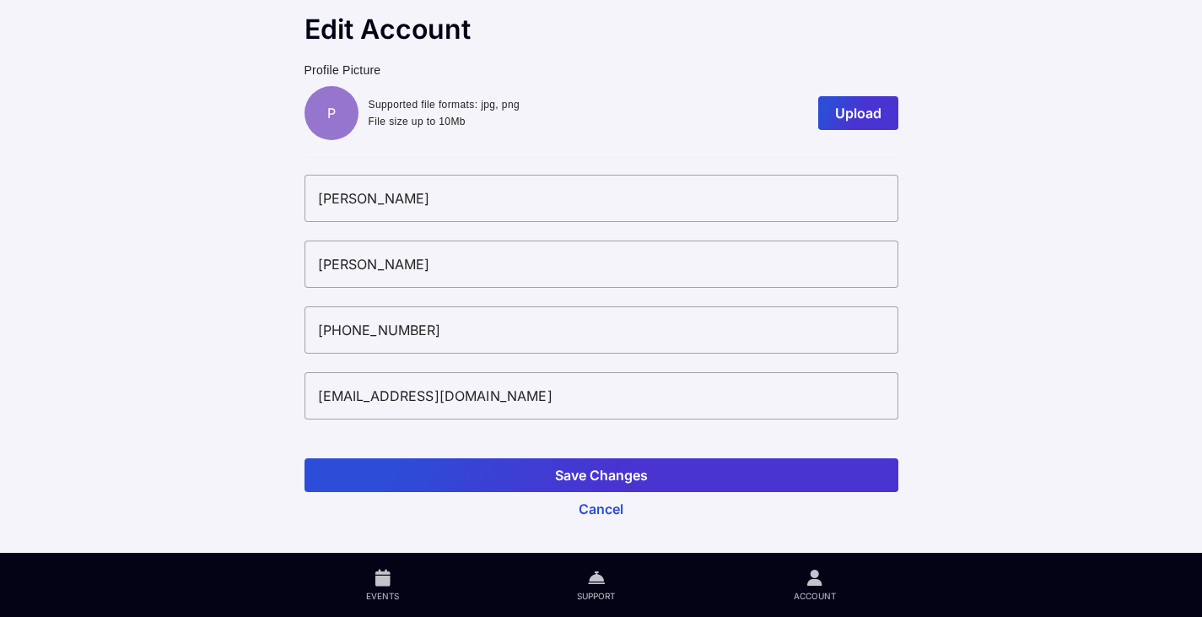
click at [411, 253] on input "[PERSON_NAME]" at bounding box center [602, 263] width 594 height 47
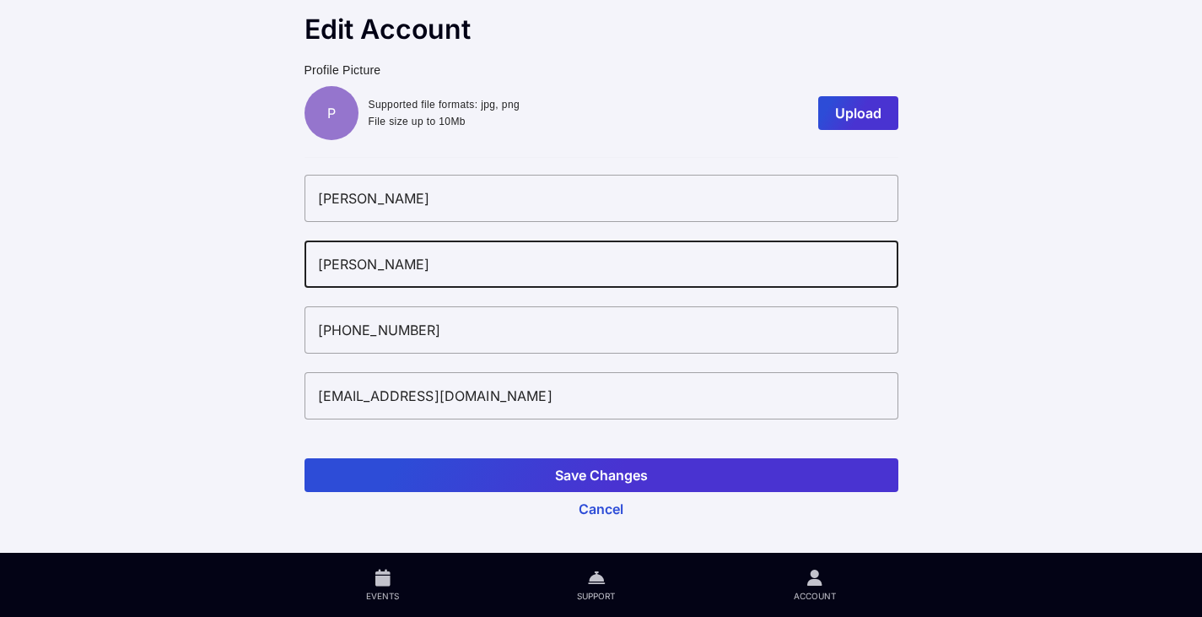
click at [580, 333] on input "[PHONE_NUMBER]" at bounding box center [602, 329] width 594 height 47
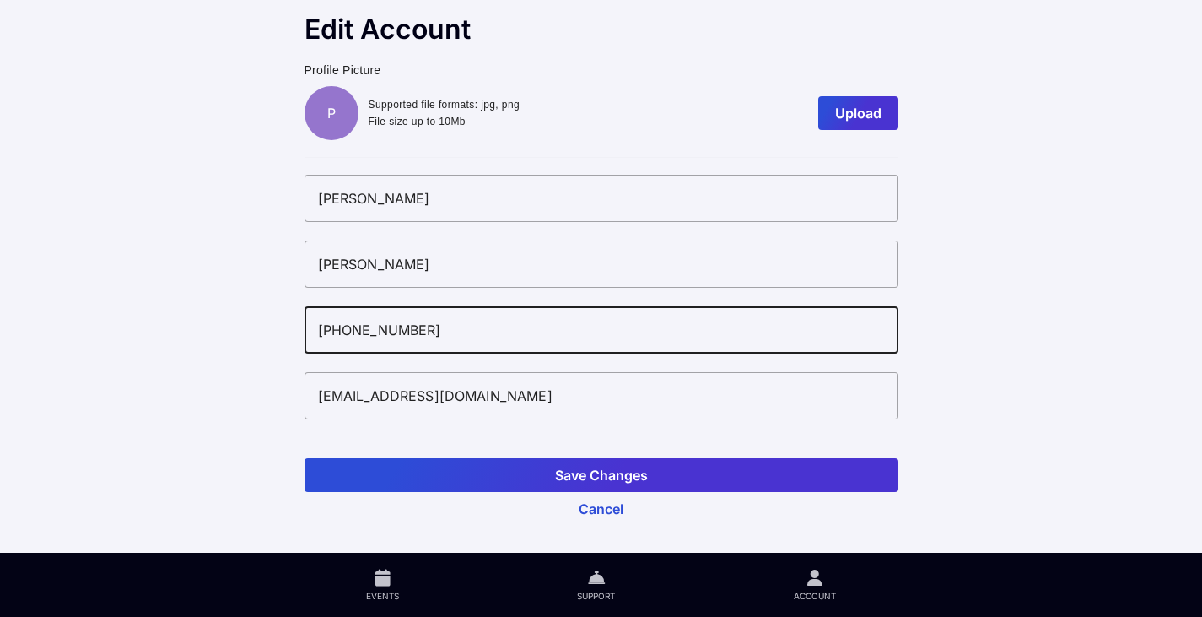
click at [537, 396] on input "[EMAIL_ADDRESS][DOMAIN_NAME]" at bounding box center [602, 395] width 594 height 47
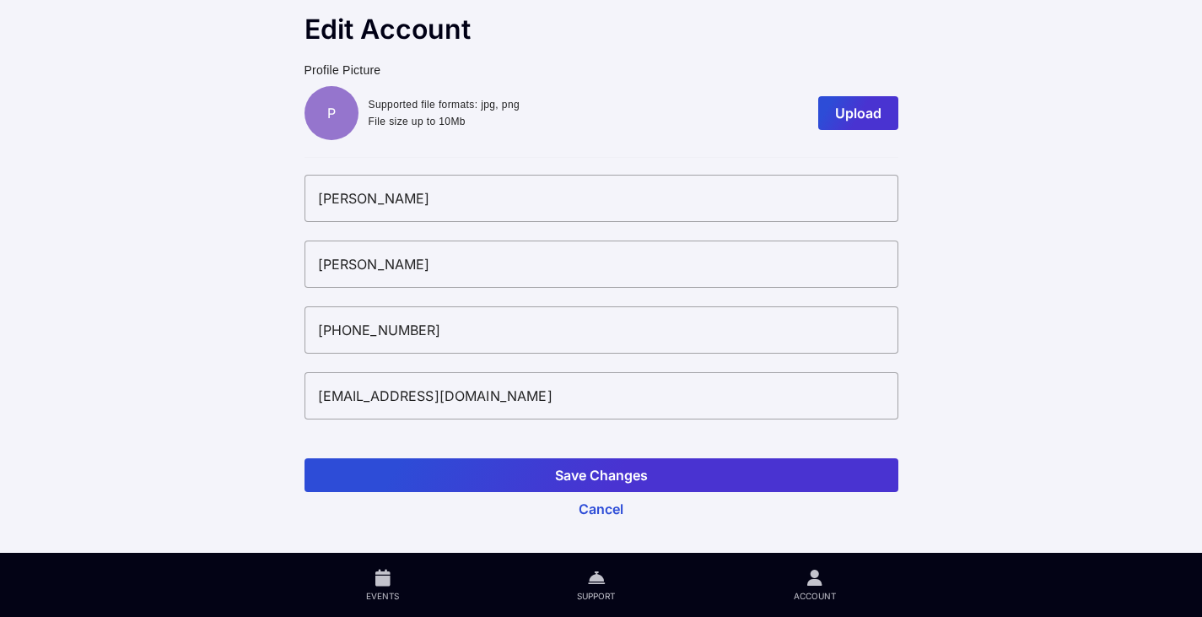
click at [590, 506] on button "Cancel" at bounding box center [602, 509] width 594 height 34
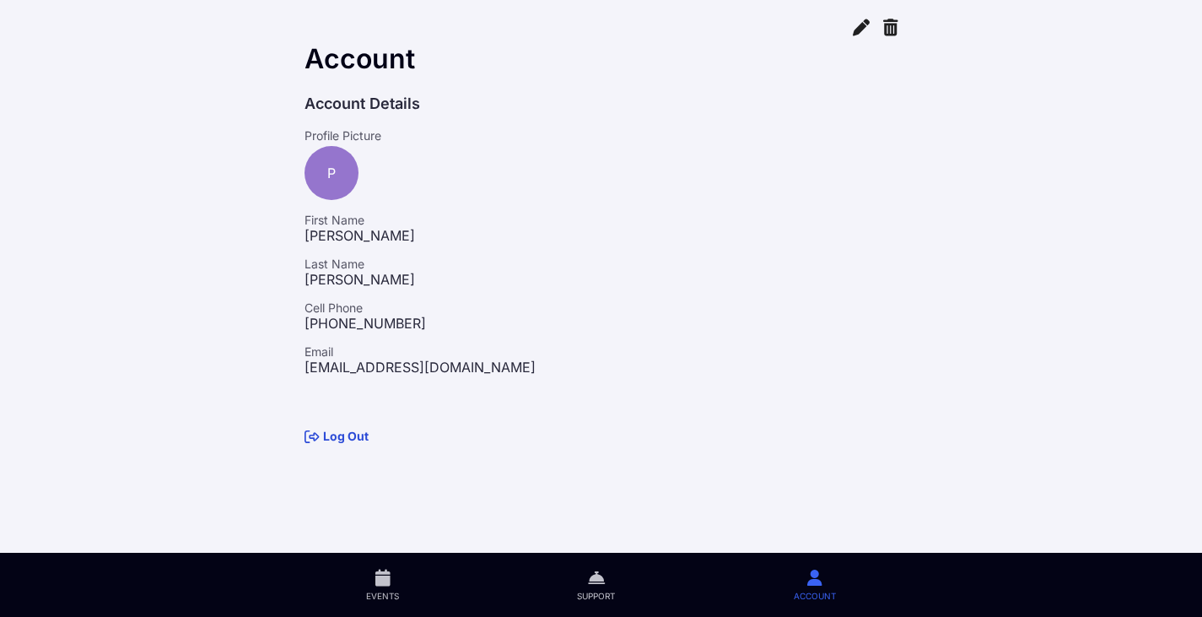
click at [596, 584] on icon at bounding box center [596, 577] width 17 height 19
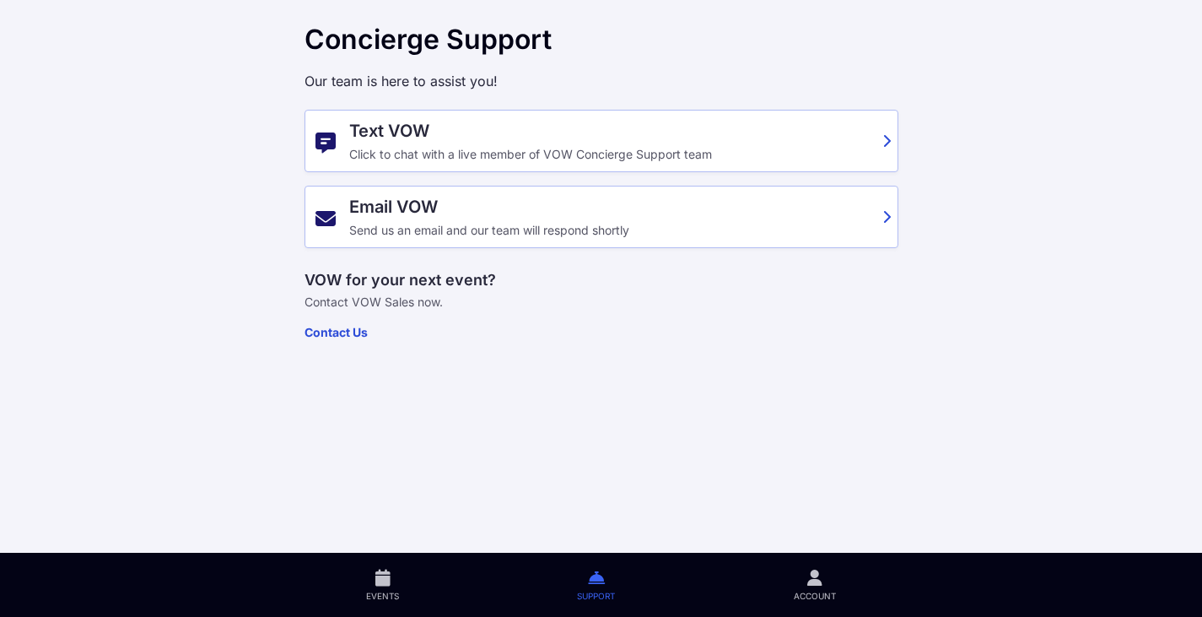
click at [399, 581] on link "Events" at bounding box center [383, 585] width 211 height 64
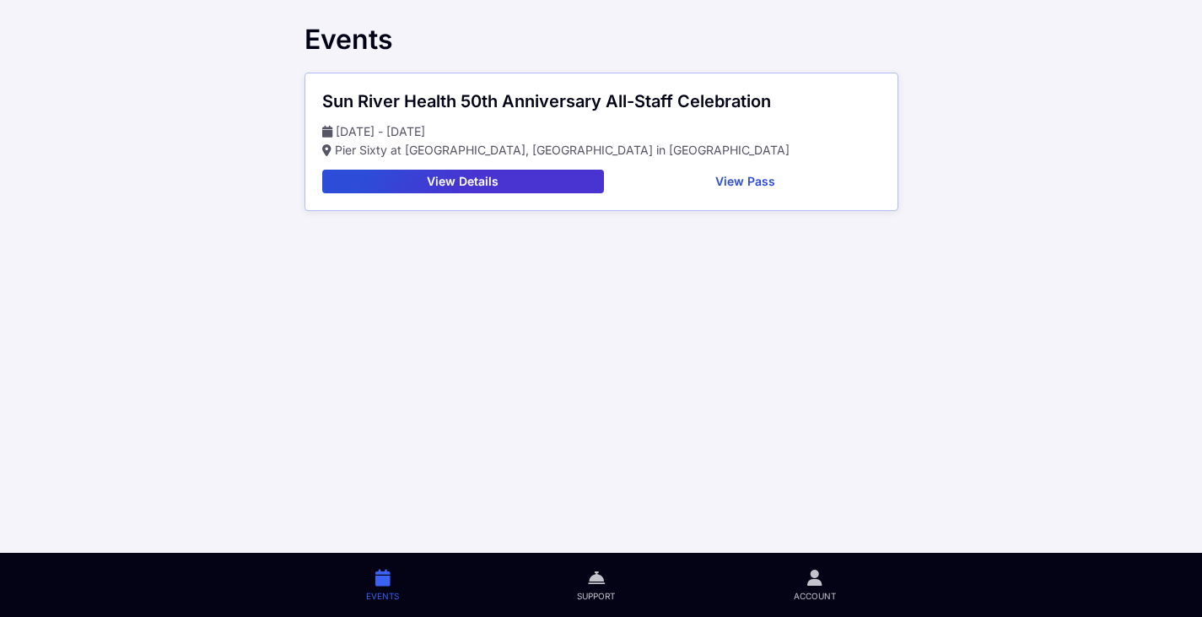
click at [502, 189] on button "View Details" at bounding box center [463, 182] width 282 height 24
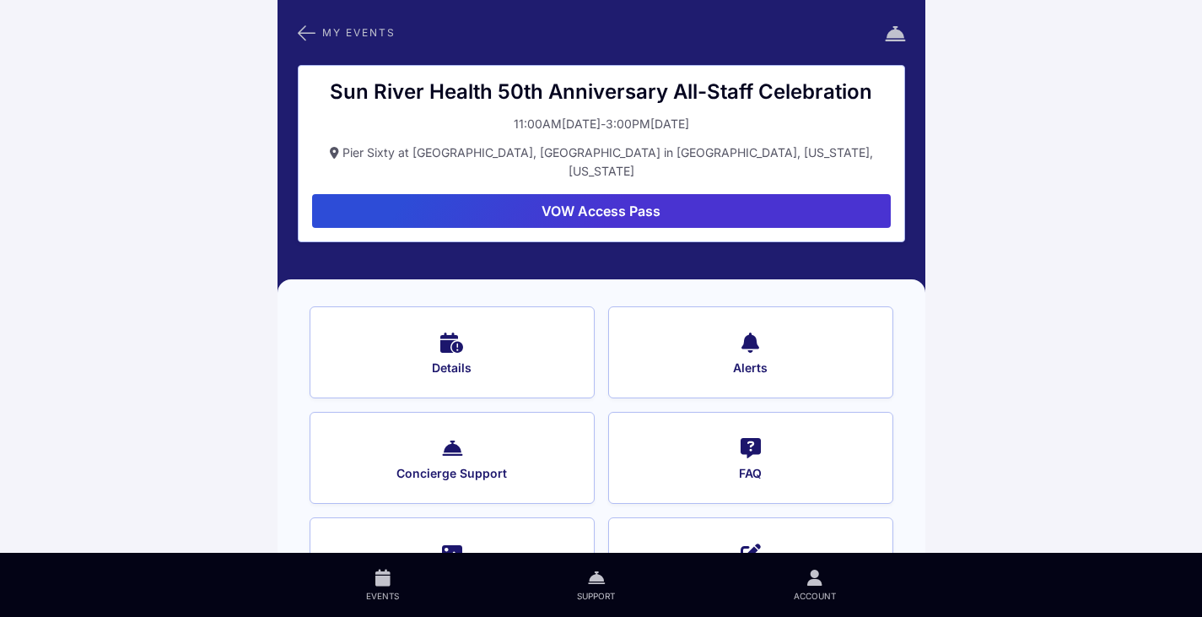
scroll to position [65, 0]
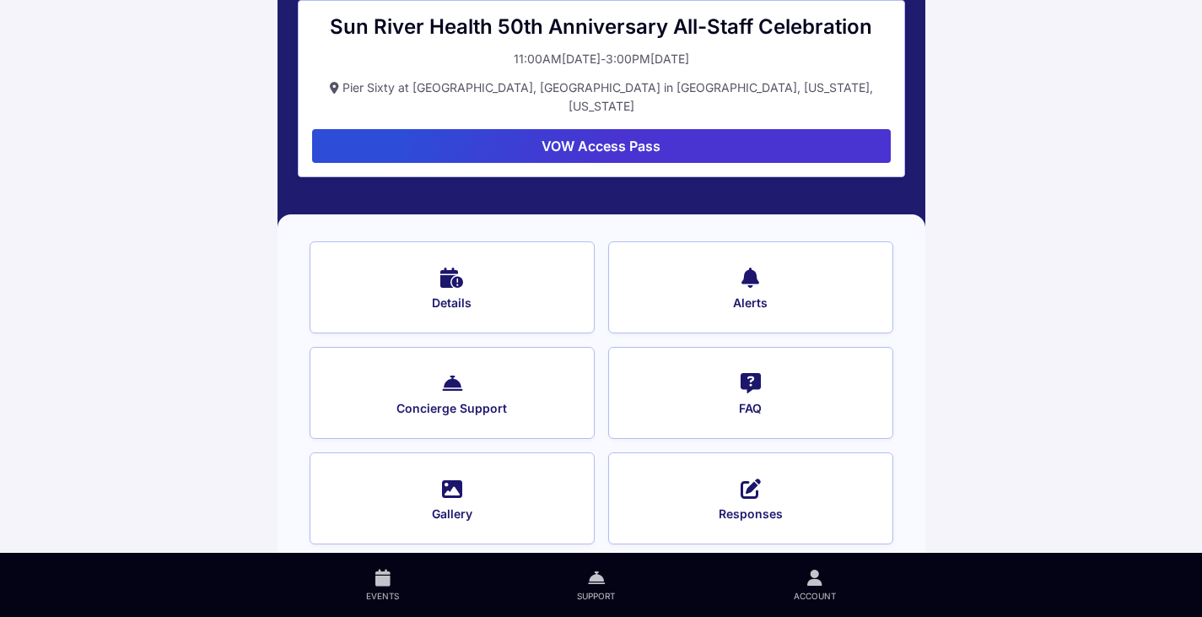
click at [757, 215] on div "Details Alerts Concierge Support FAQ Gallery Responses" at bounding box center [602, 392] width 648 height 357
click at [755, 264] on icon at bounding box center [751, 276] width 18 height 24
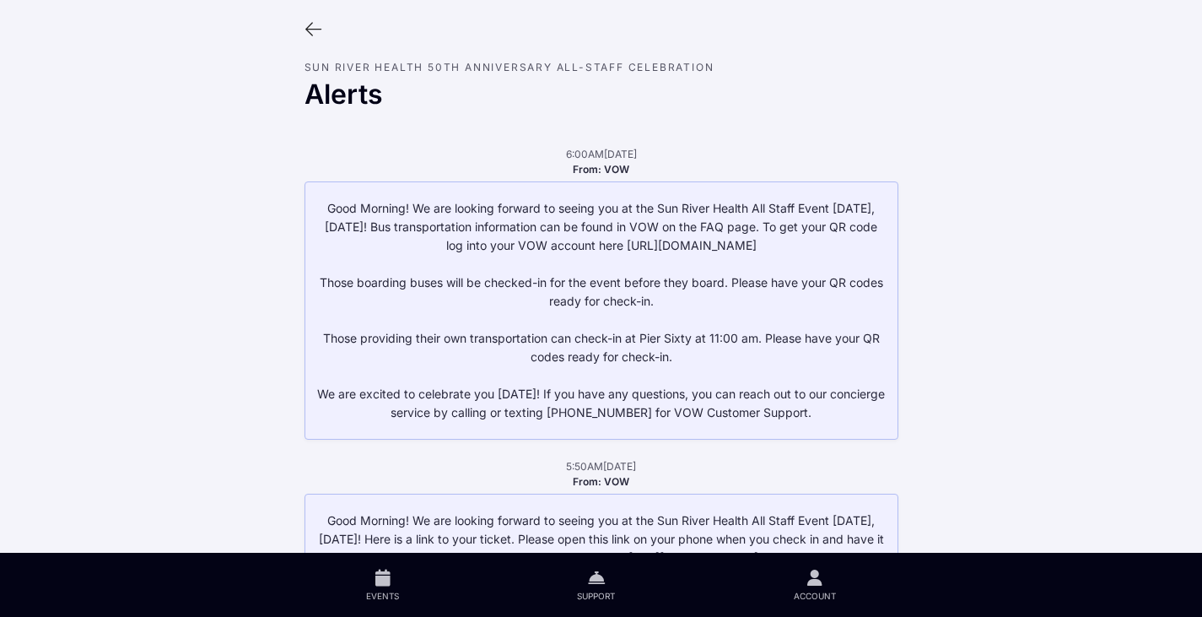
scroll to position [78, 0]
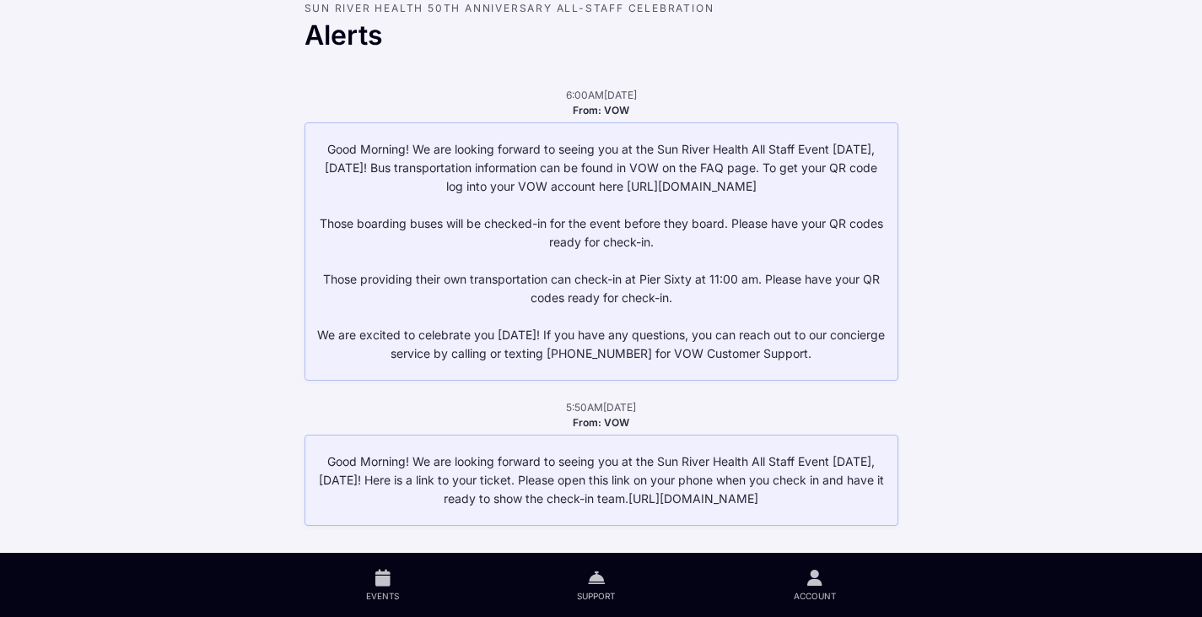
click at [714, 166] on p "Good Morning! We are looking forward to seeing you at the Sun River Health All …" at bounding box center [602, 251] width 572 height 223
click at [362, 588] on link "Events" at bounding box center [383, 585] width 211 height 64
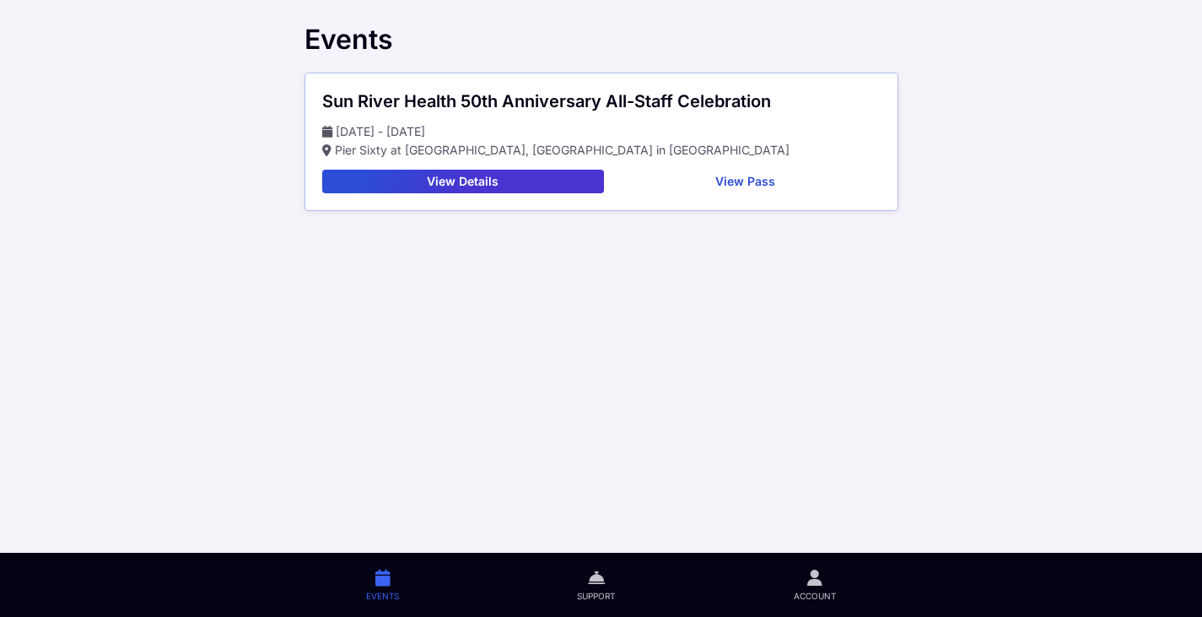
click at [809, 591] on span "Account" at bounding box center [815, 596] width 42 height 12
